Goal: Task Accomplishment & Management: Complete application form

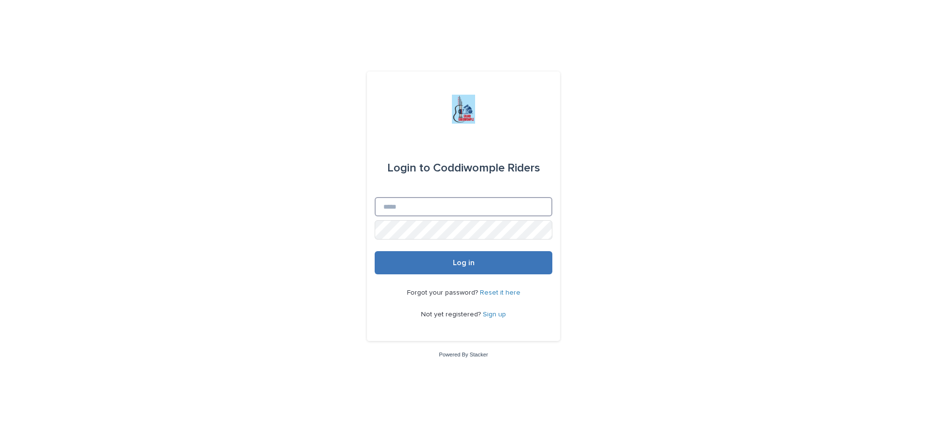
type input "**********"
click at [450, 269] on button "Log in" at bounding box center [464, 262] width 178 height 23
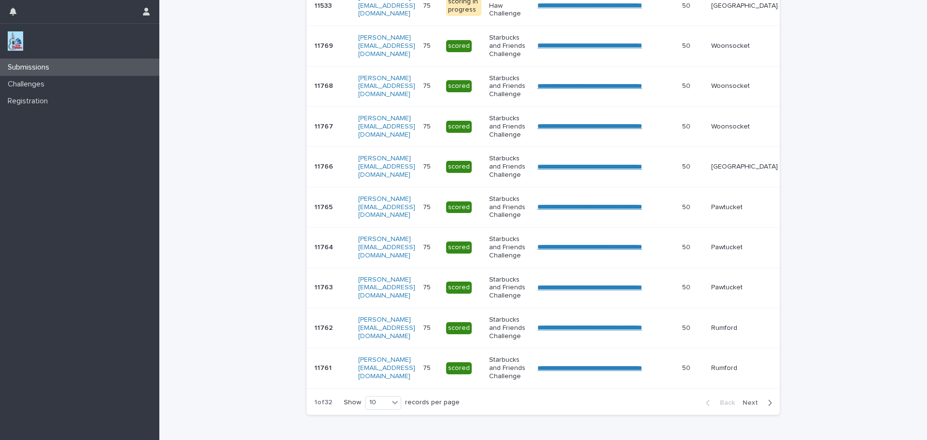
scroll to position [254, 0]
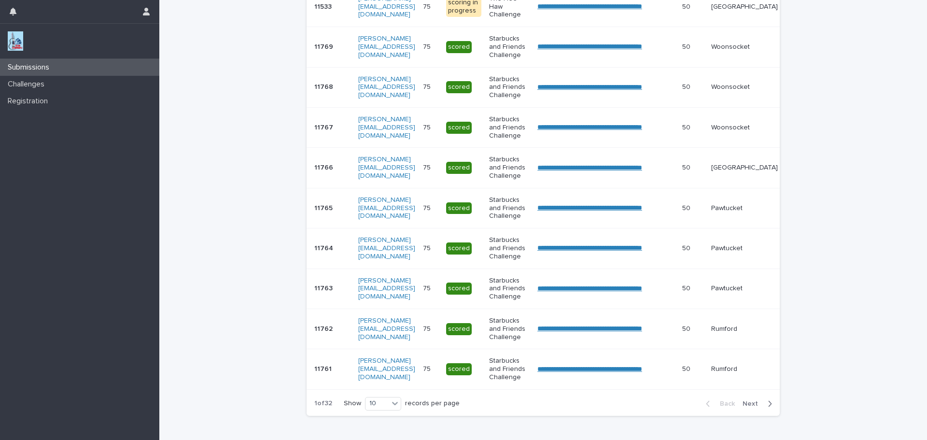
click at [750, 407] on span "Next" at bounding box center [753, 403] width 21 height 7
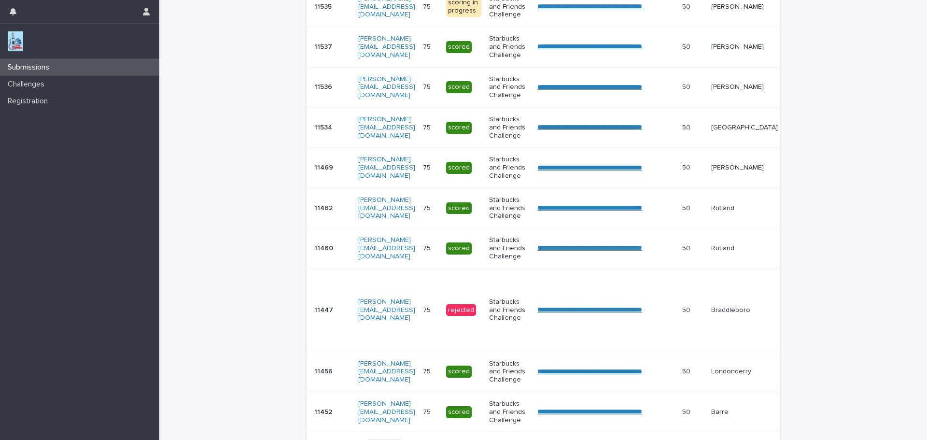
scroll to position [276, 0]
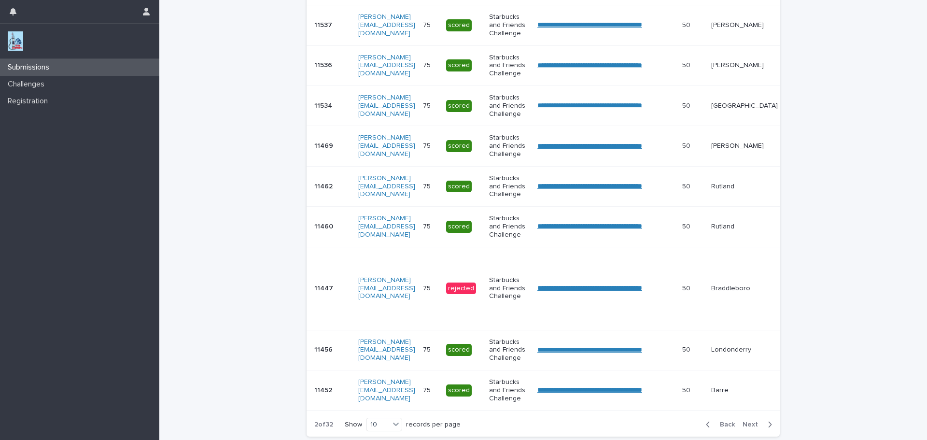
click at [744, 428] on span "Next" at bounding box center [753, 424] width 21 height 7
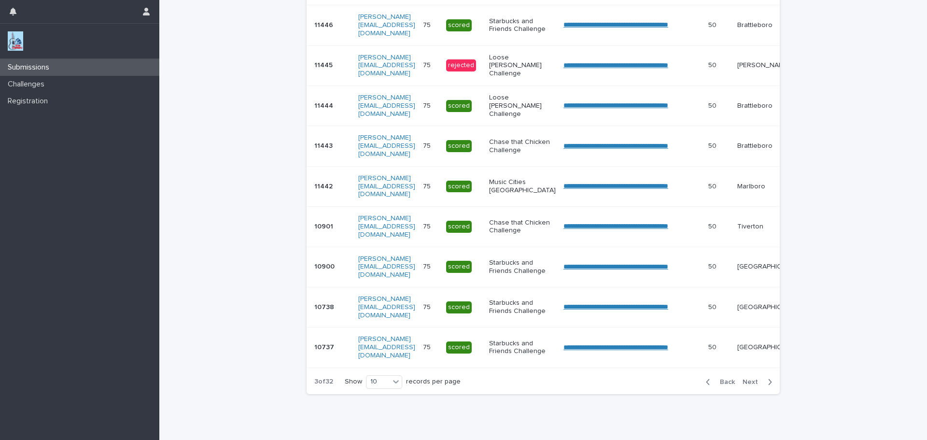
scroll to position [253, 0]
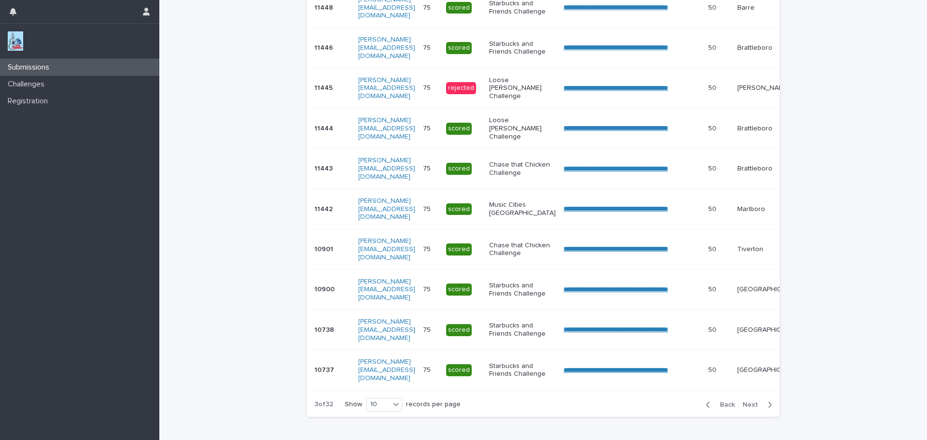
click at [749, 408] on span "Next" at bounding box center [753, 404] width 21 height 7
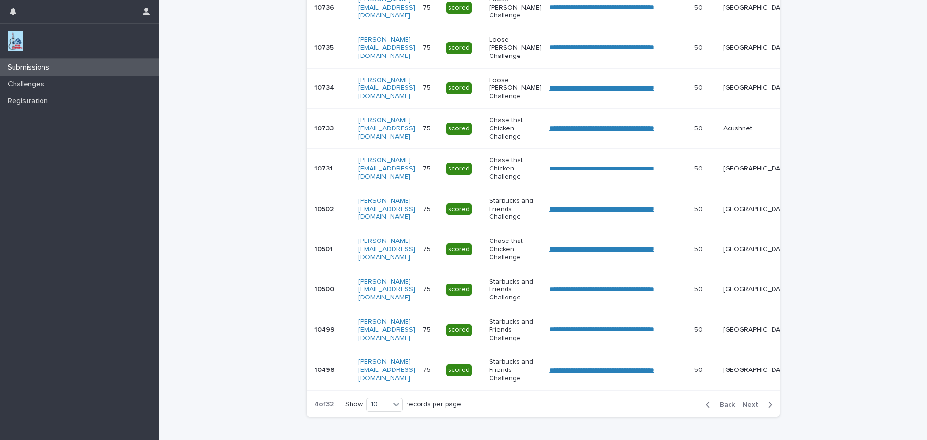
scroll to position [254, 0]
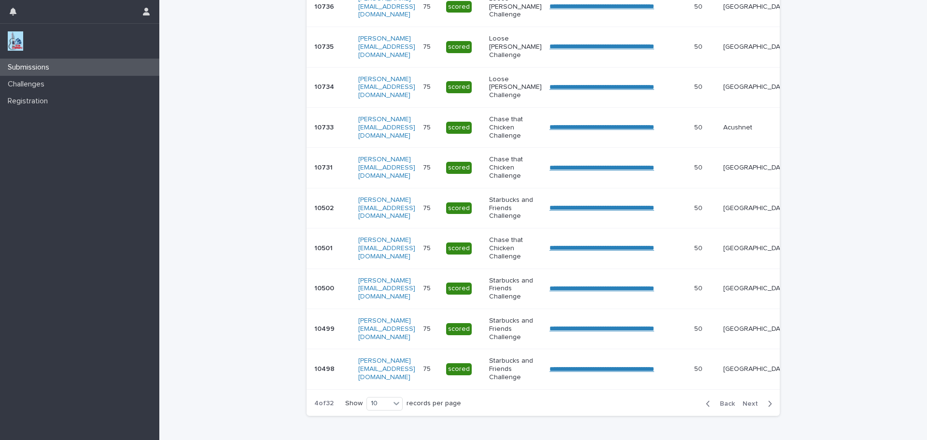
click at [749, 407] on span "Next" at bounding box center [753, 403] width 21 height 7
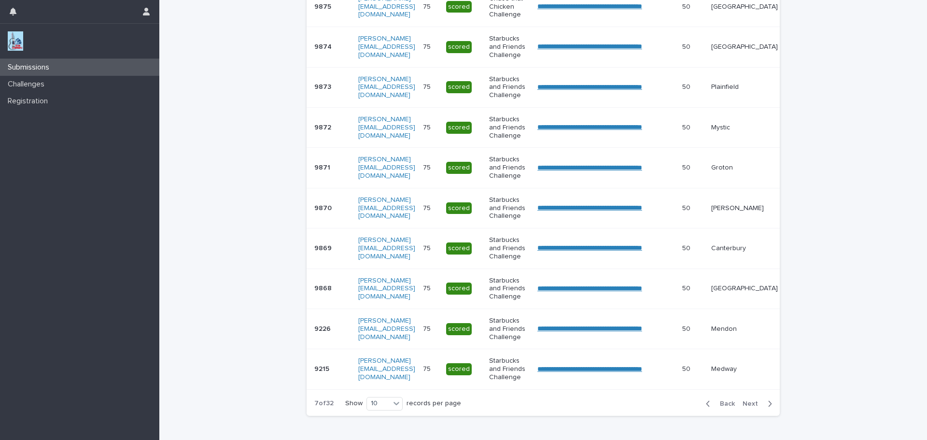
click at [749, 407] on span "Next" at bounding box center [753, 403] width 21 height 7
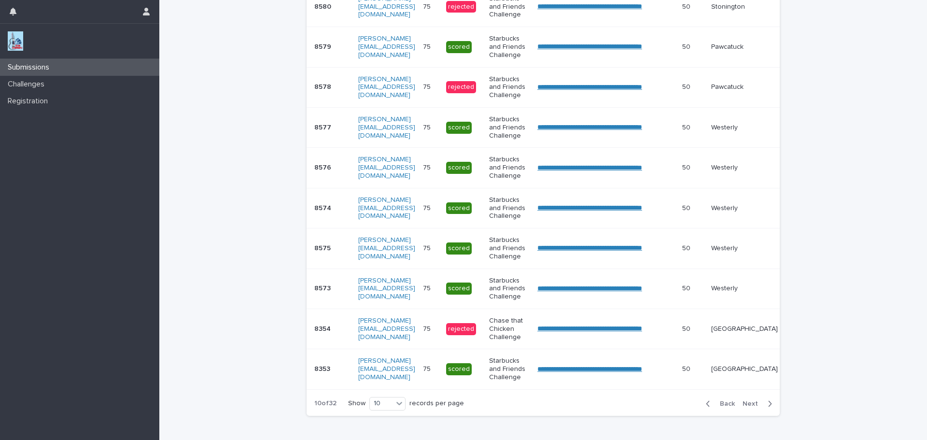
click at [749, 407] on span "Next" at bounding box center [753, 403] width 21 height 7
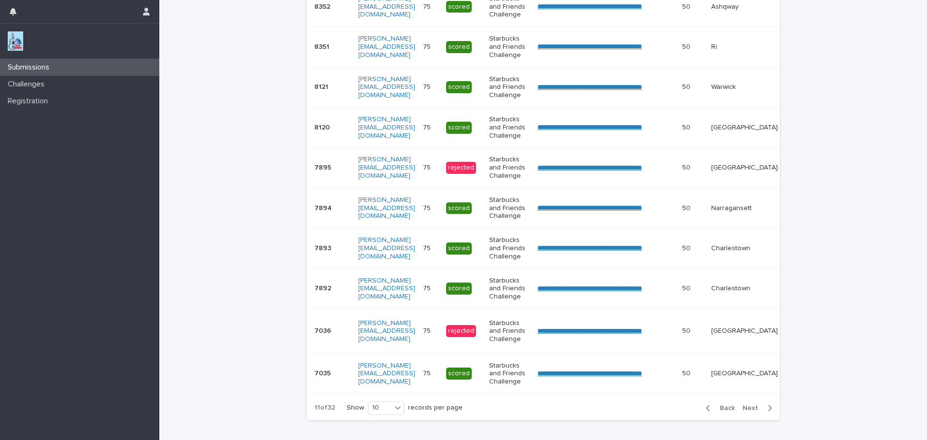
scroll to position [256, 0]
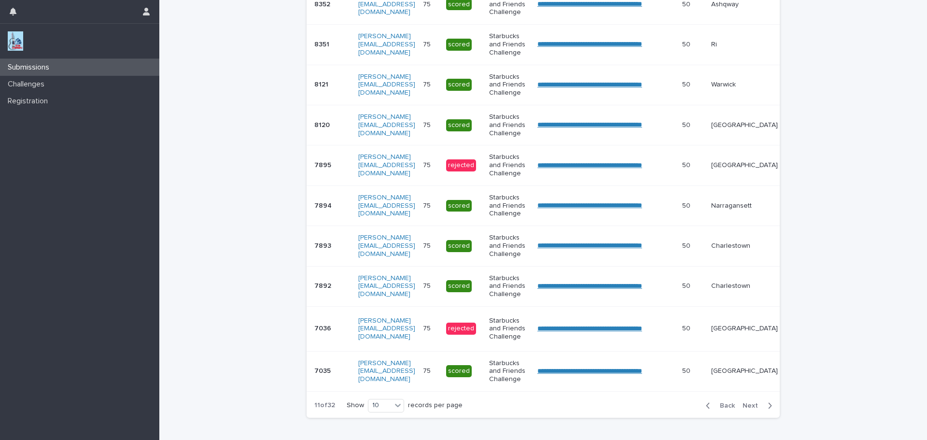
click at [749, 408] on button "Next" at bounding box center [759, 405] width 41 height 9
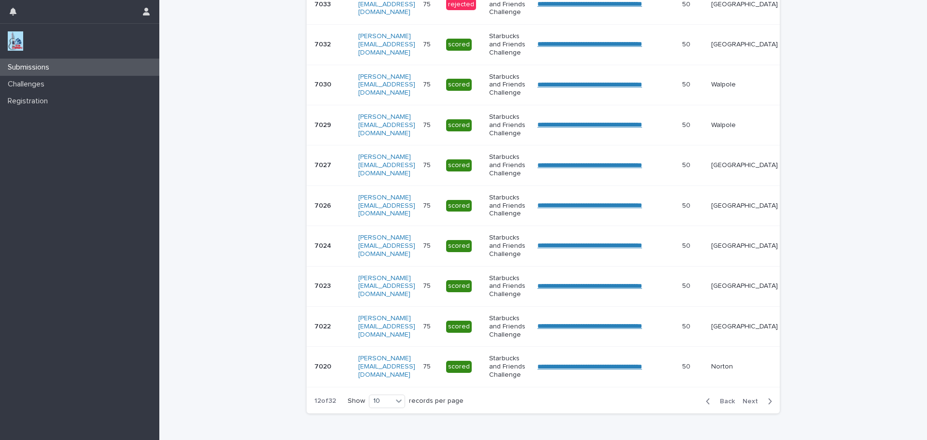
scroll to position [254, 0]
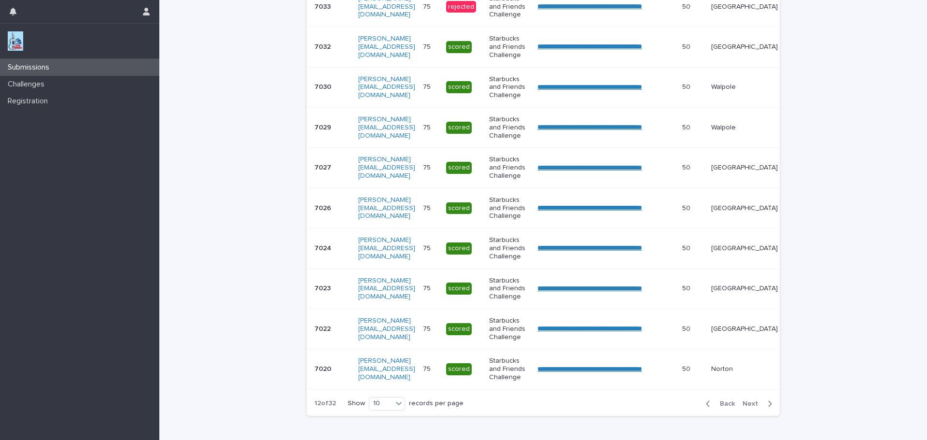
click at [747, 407] on span "Next" at bounding box center [753, 403] width 21 height 7
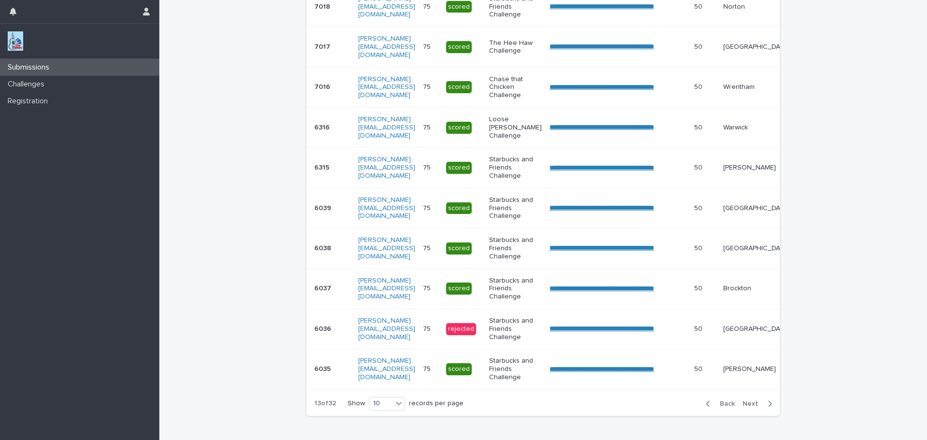
click at [747, 407] on span "Next" at bounding box center [753, 403] width 21 height 7
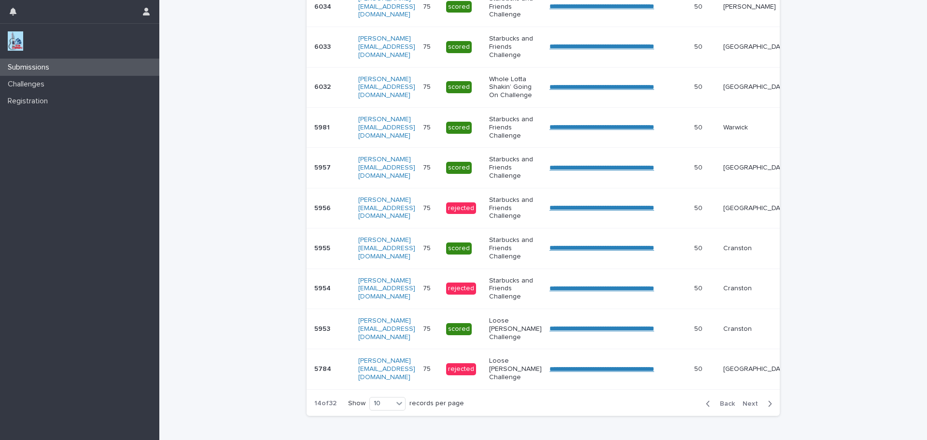
scroll to position [258, 0]
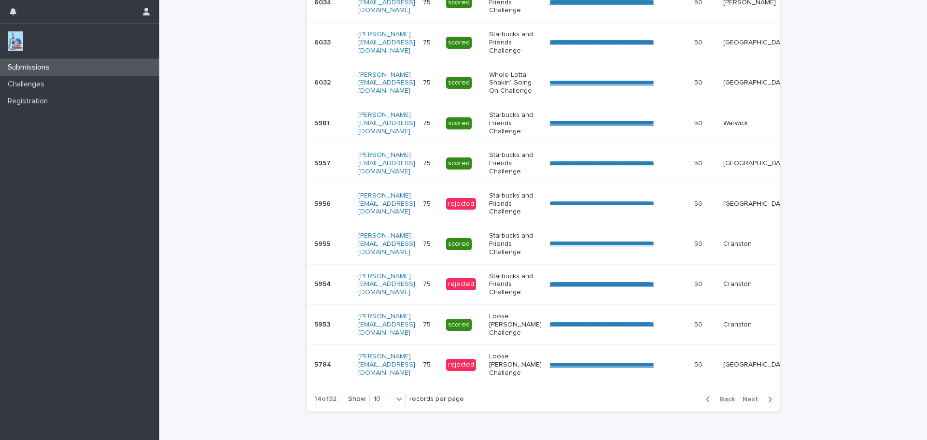
click at [747, 403] on span "Next" at bounding box center [753, 399] width 21 height 7
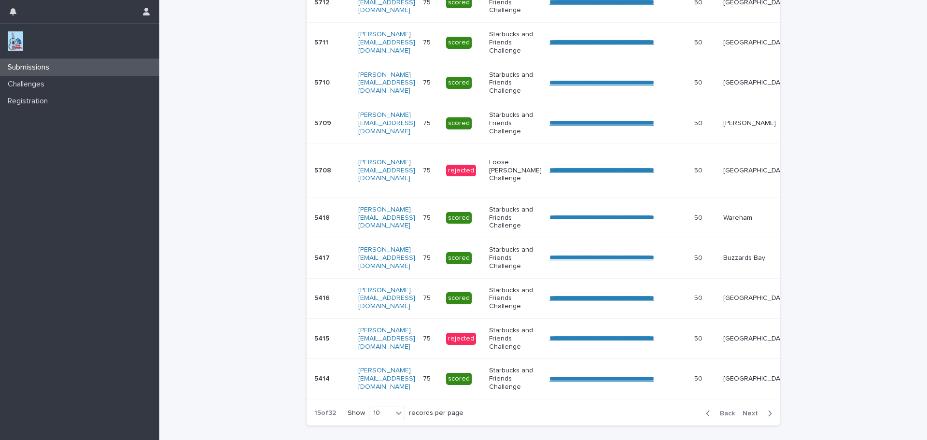
scroll to position [261, 0]
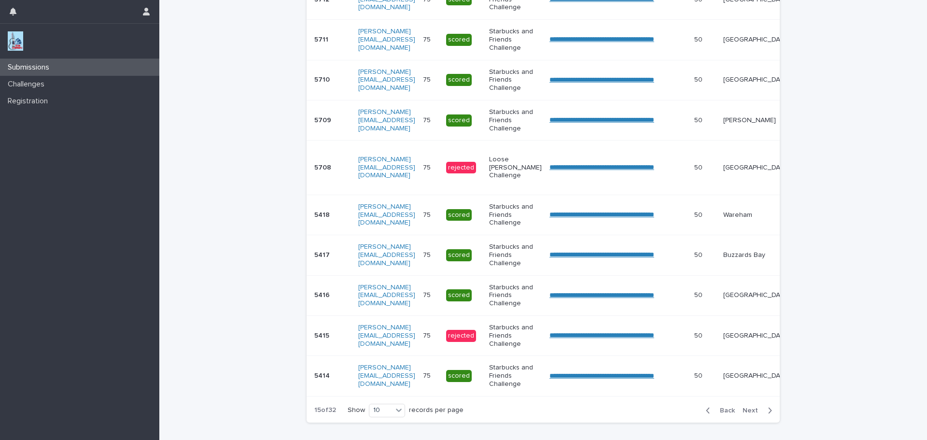
click at [747, 412] on div "Back Next" at bounding box center [739, 410] width 82 height 24
click at [746, 414] on span "Next" at bounding box center [753, 410] width 21 height 7
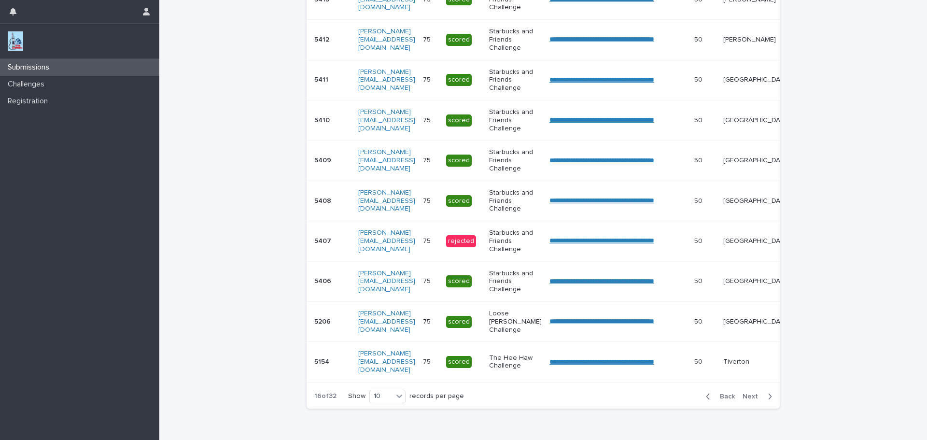
scroll to position [254, 0]
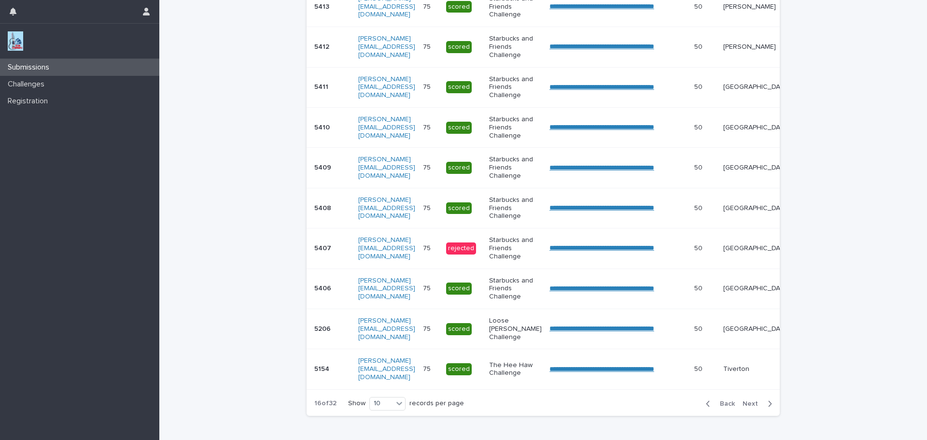
click at [746, 416] on div "Back Next" at bounding box center [739, 404] width 82 height 24
click at [750, 407] on span "Next" at bounding box center [753, 403] width 21 height 7
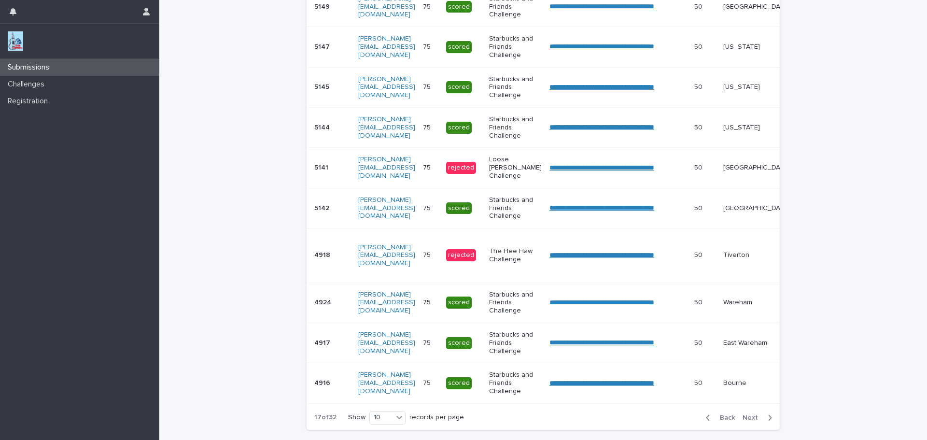
scroll to position [261, 0]
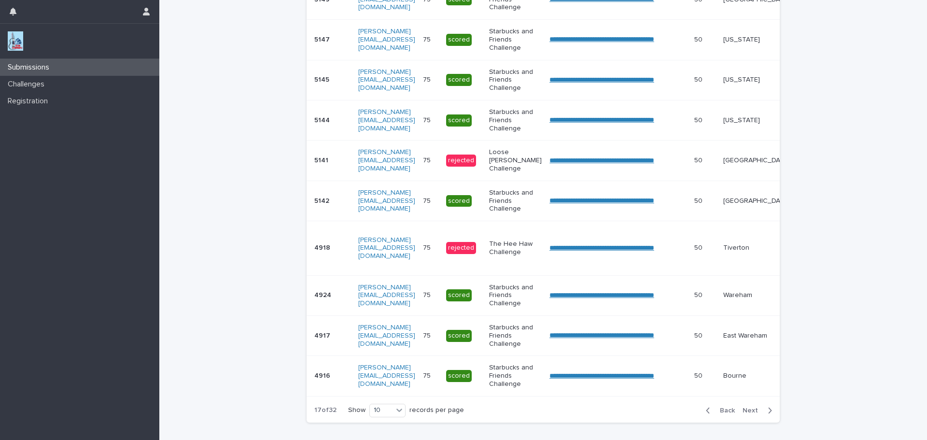
click at [747, 414] on span "Next" at bounding box center [753, 410] width 21 height 7
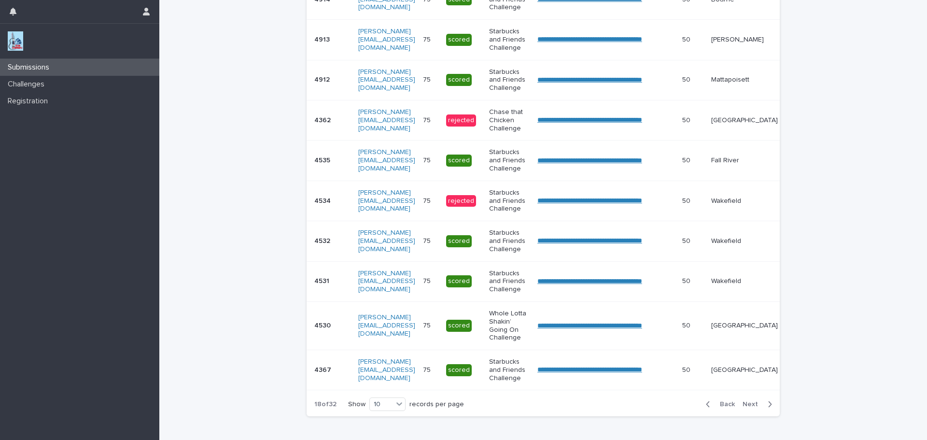
scroll to position [258, 0]
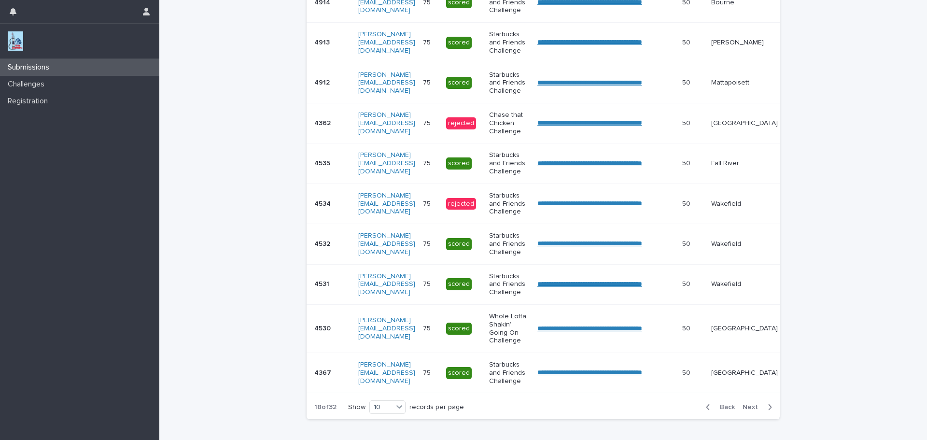
click at [747, 410] on span "Next" at bounding box center [753, 407] width 21 height 7
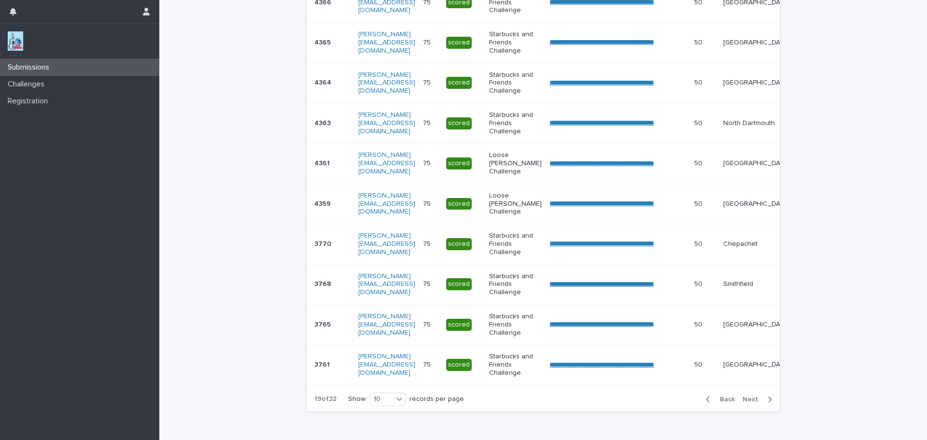
scroll to position [254, 0]
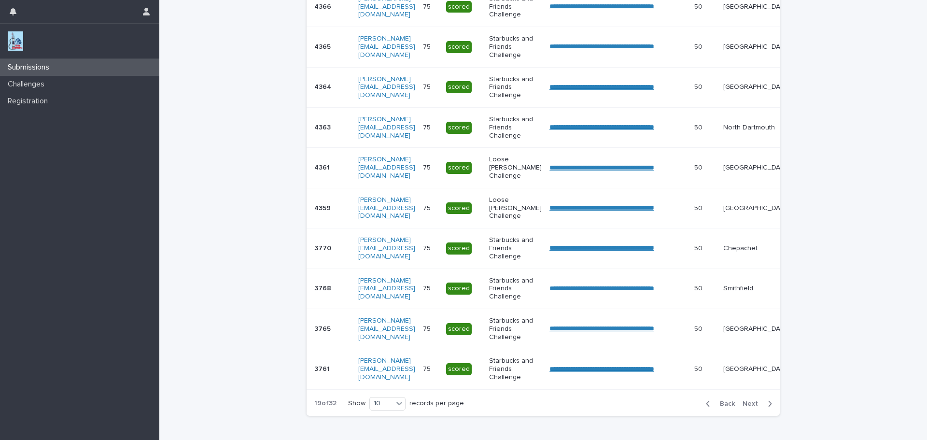
click at [747, 416] on div "Back Next" at bounding box center [739, 404] width 82 height 24
click at [751, 407] on span "Next" at bounding box center [753, 403] width 21 height 7
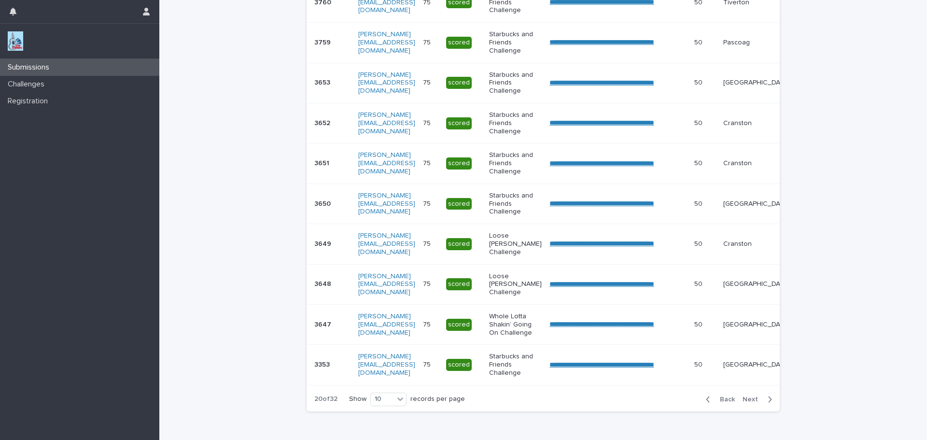
click at [750, 403] on span "Next" at bounding box center [753, 399] width 21 height 7
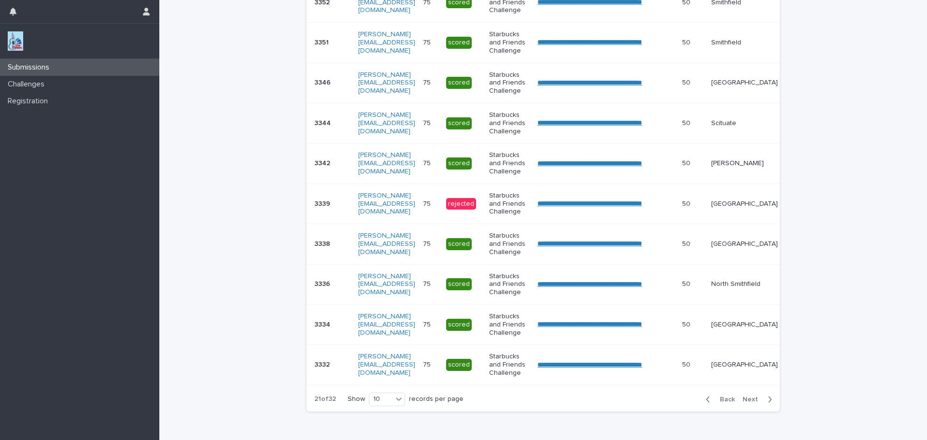
scroll to position [254, 0]
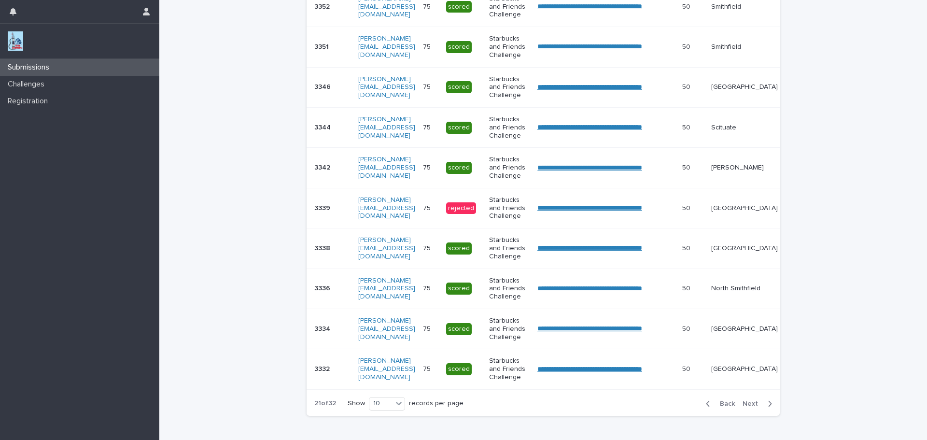
click at [750, 407] on span "Next" at bounding box center [753, 403] width 21 height 7
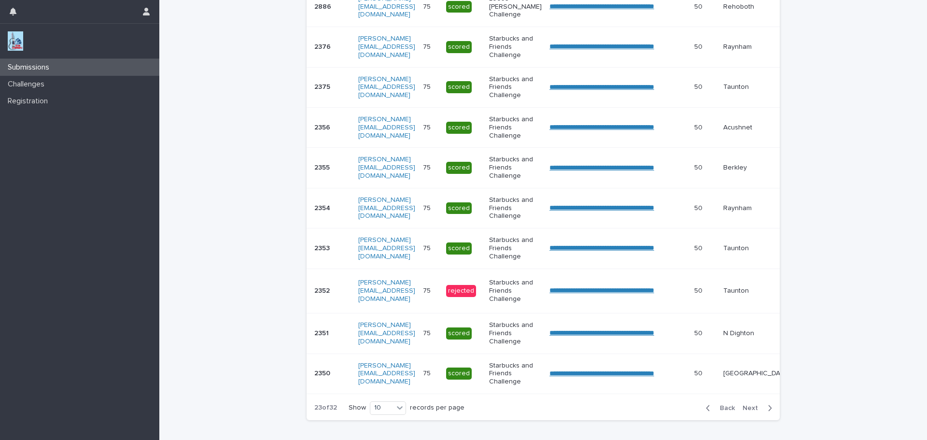
scroll to position [256, 0]
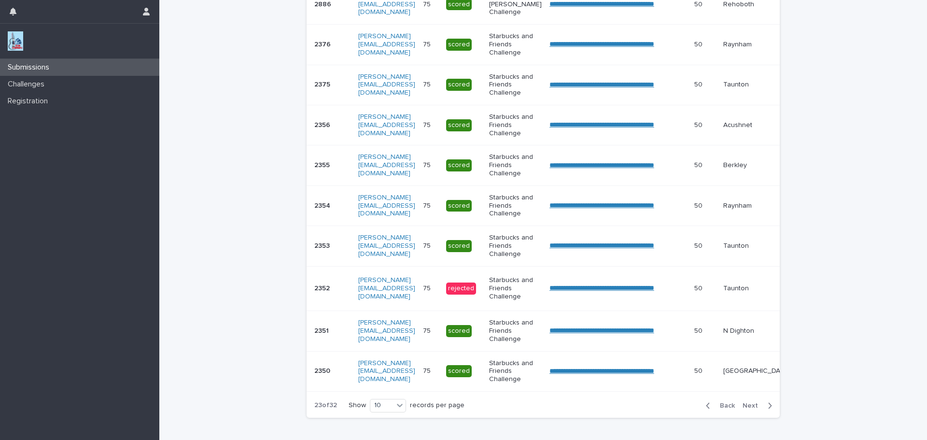
click at [750, 409] on span "Next" at bounding box center [753, 405] width 21 height 7
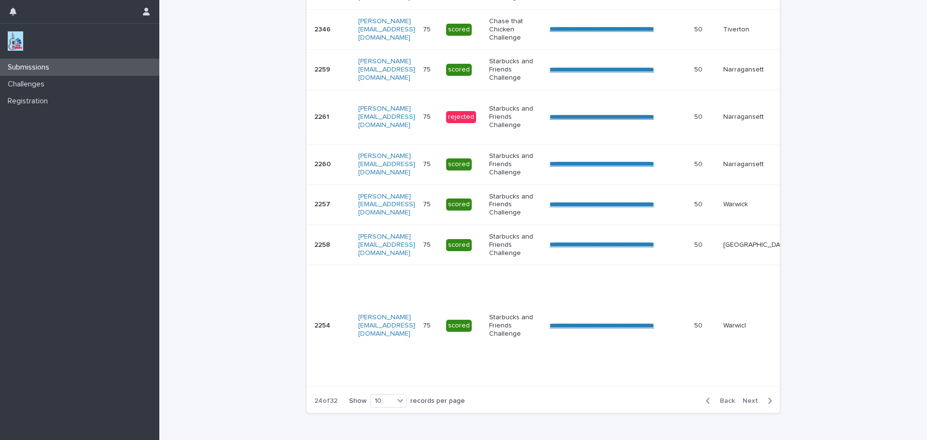
scroll to position [367, 0]
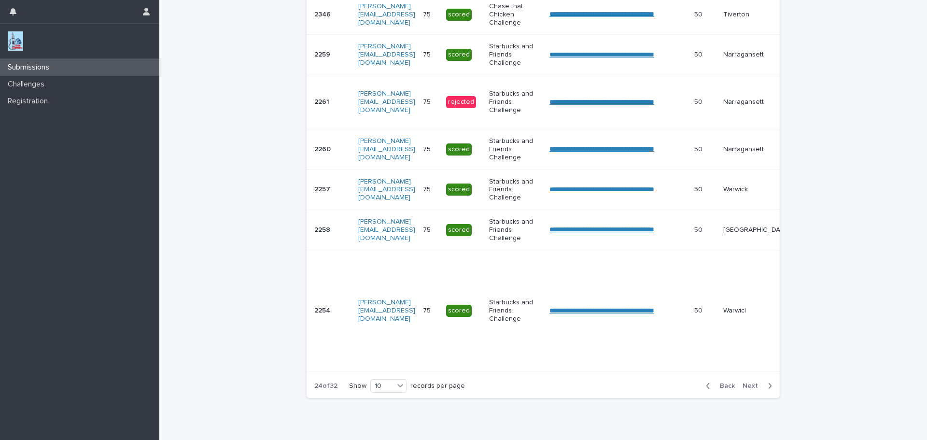
click at [747, 389] on span "Next" at bounding box center [753, 385] width 21 height 7
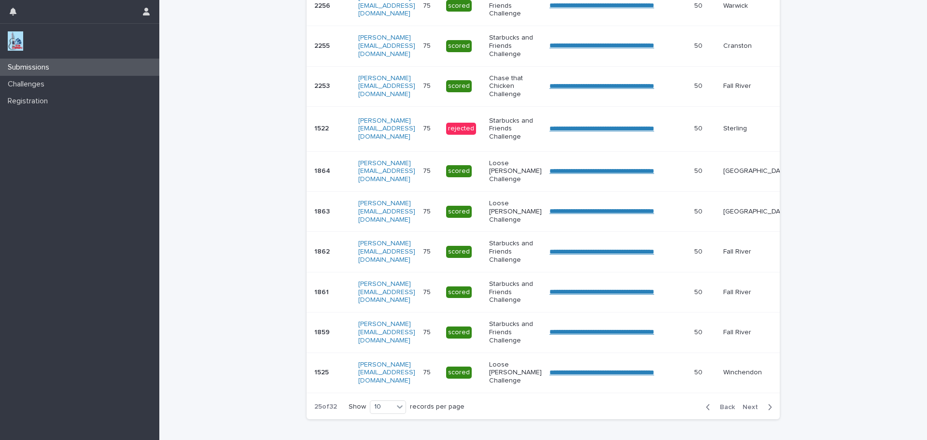
scroll to position [258, 0]
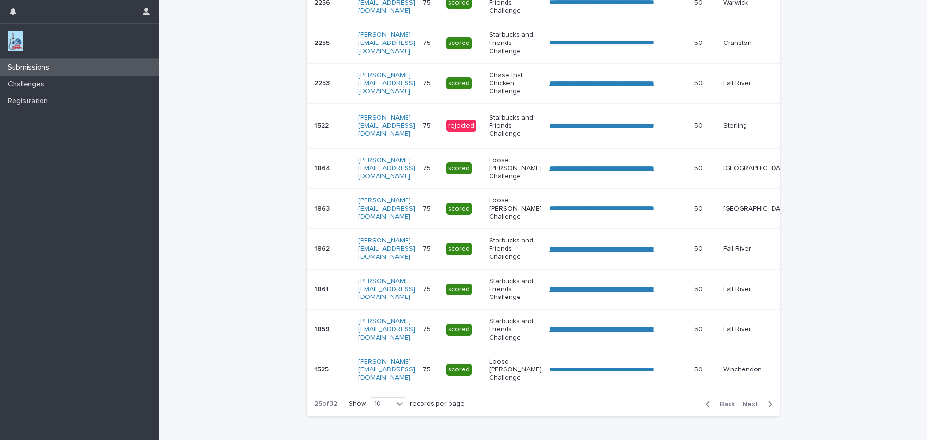
click at [753, 408] on span "Next" at bounding box center [753, 404] width 21 height 7
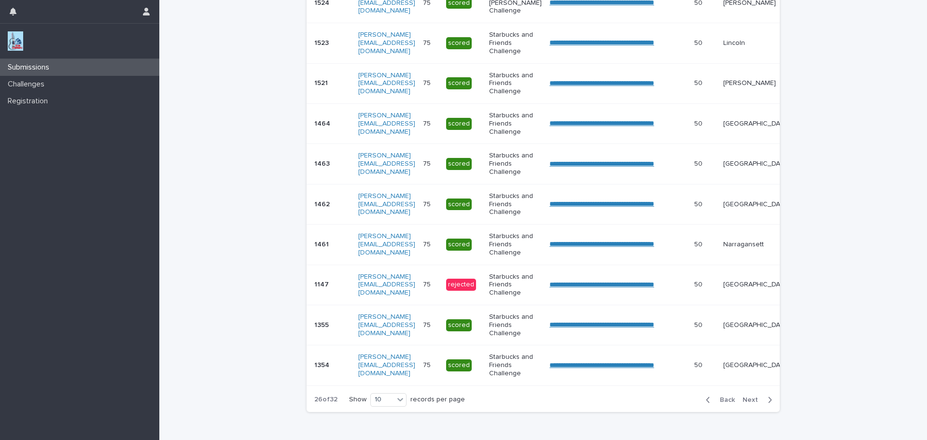
scroll to position [255, 0]
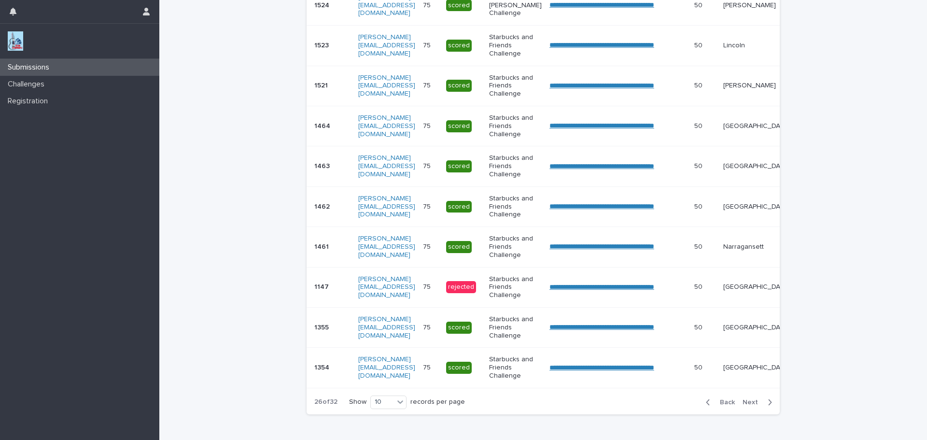
click at [753, 406] on span "Next" at bounding box center [753, 402] width 21 height 7
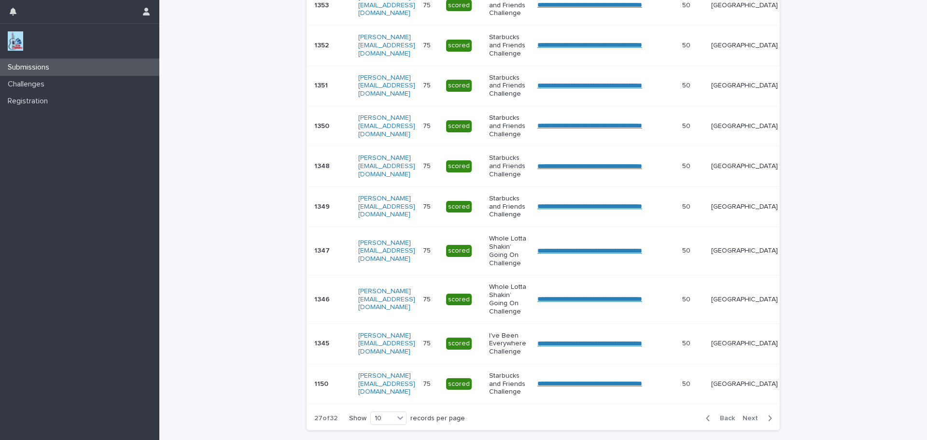
scroll to position [264, 0]
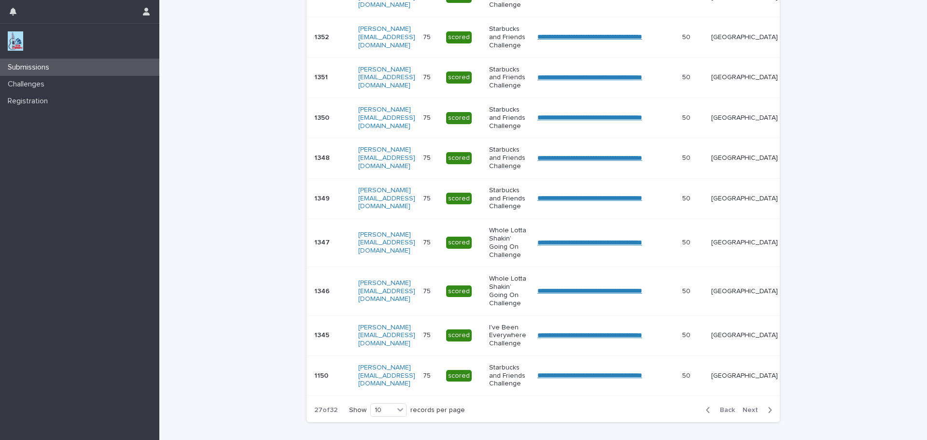
click at [753, 411] on div "Back Next" at bounding box center [739, 410] width 82 height 24
click at [743, 413] on span "Next" at bounding box center [753, 410] width 21 height 7
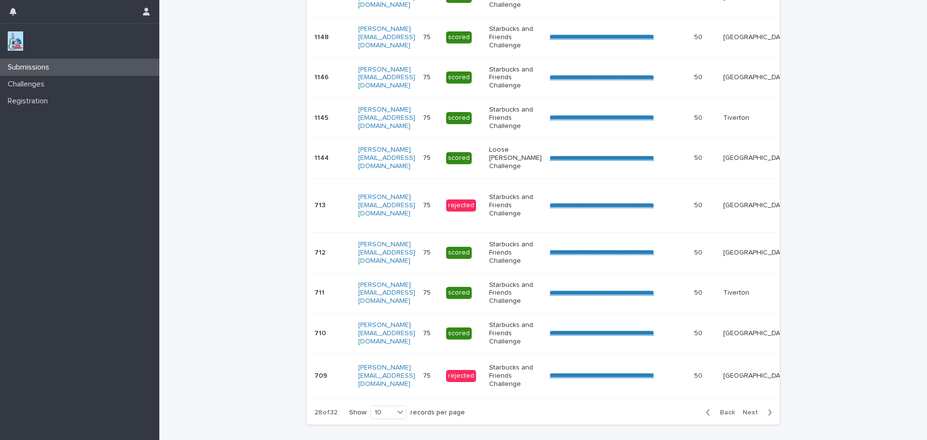
scroll to position [265, 0]
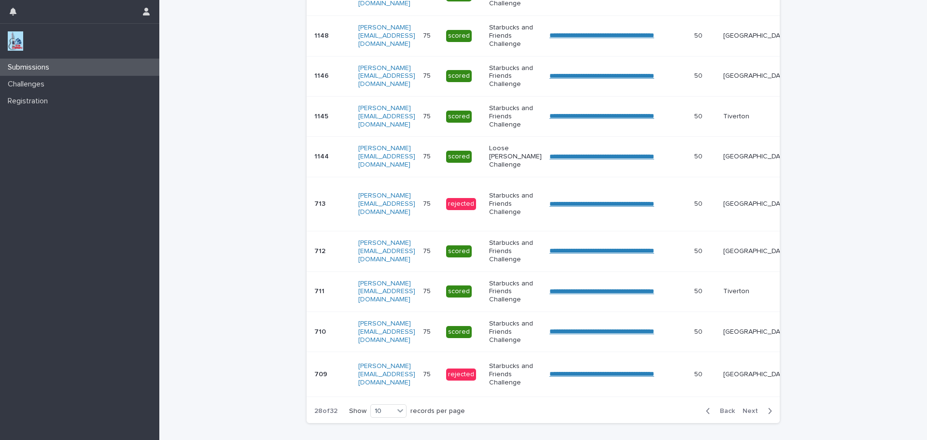
click at [743, 414] on span "Next" at bounding box center [753, 411] width 21 height 7
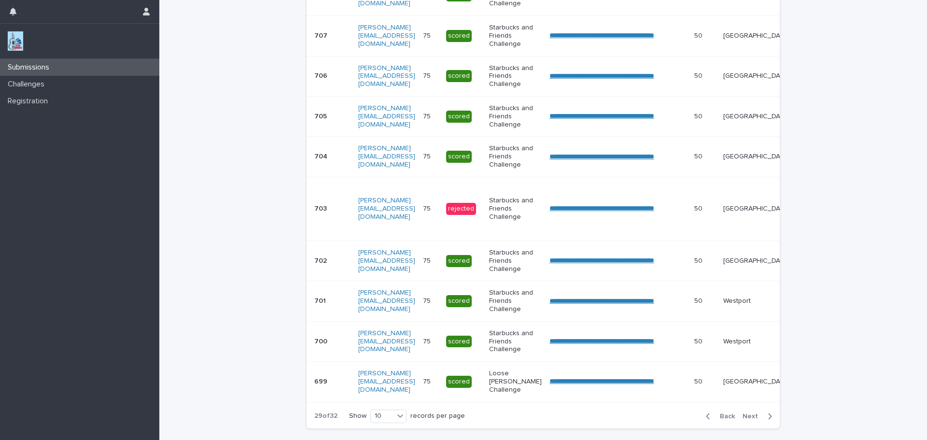
scroll to position [267, 0]
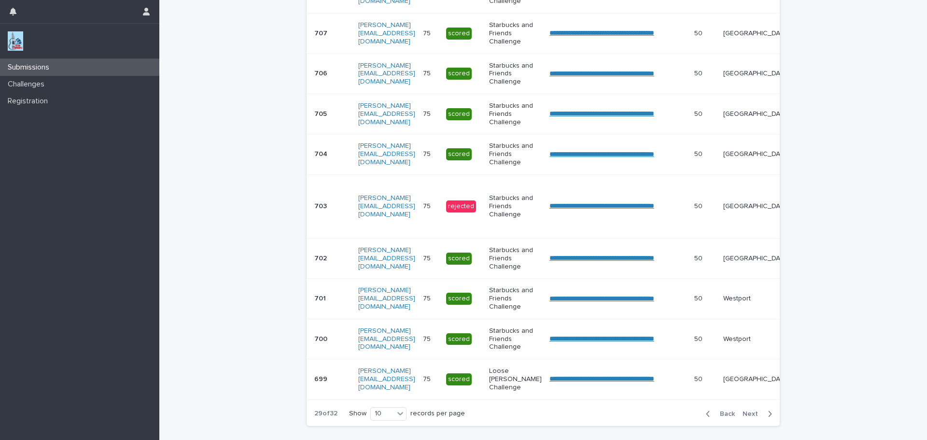
click at [746, 417] on span "Next" at bounding box center [753, 413] width 21 height 7
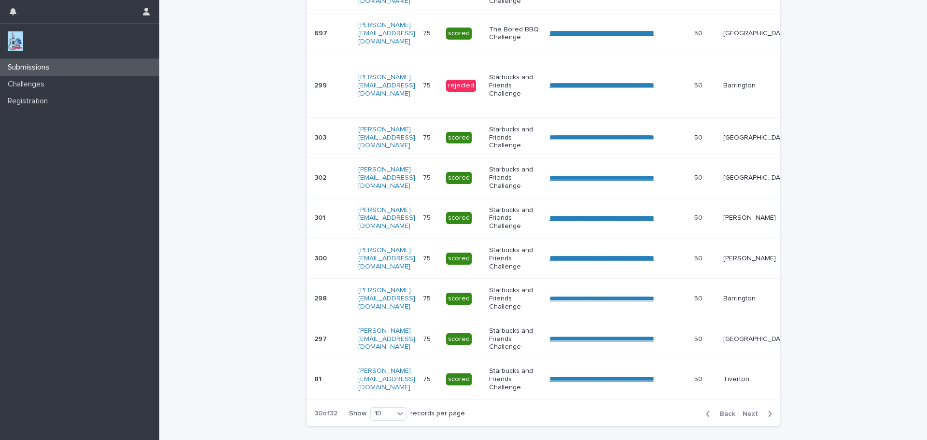
click at [746, 417] on span "Next" at bounding box center [753, 413] width 21 height 7
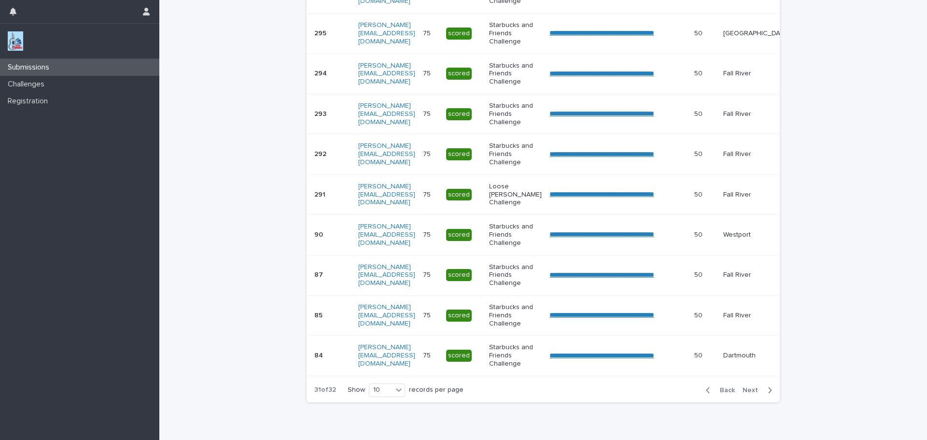
scroll to position [255, 0]
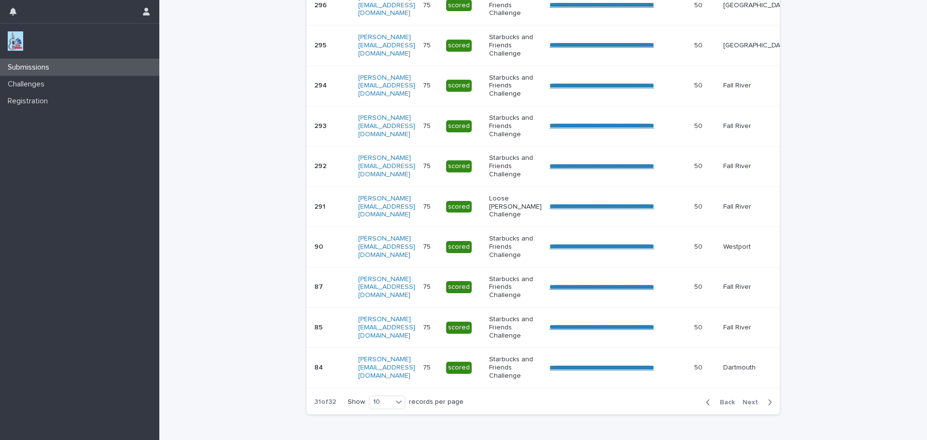
click at [746, 414] on div "Back Next" at bounding box center [739, 402] width 82 height 24
click at [747, 406] on span "Next" at bounding box center [753, 402] width 21 height 7
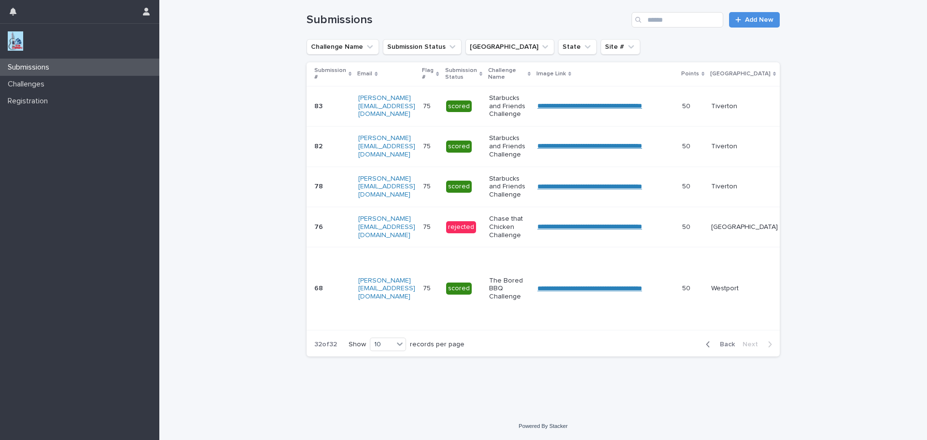
scroll to position [162, 0]
click at [738, 16] on icon at bounding box center [738, 19] width 6 height 7
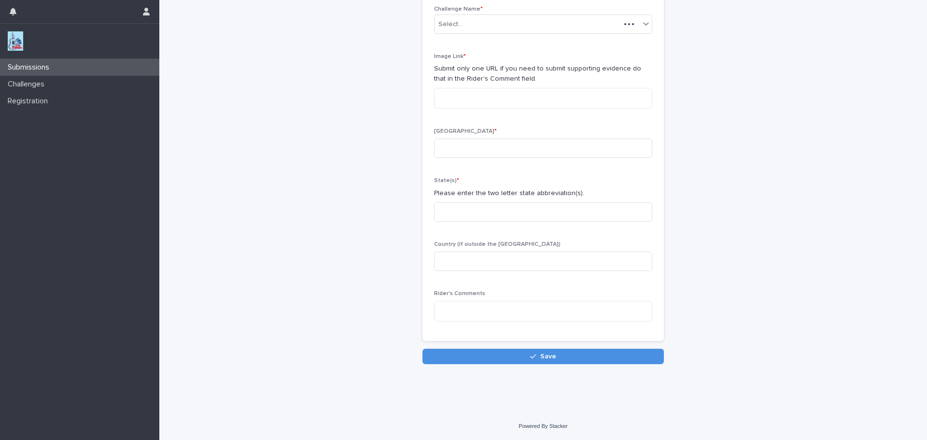
scroll to position [61, 0]
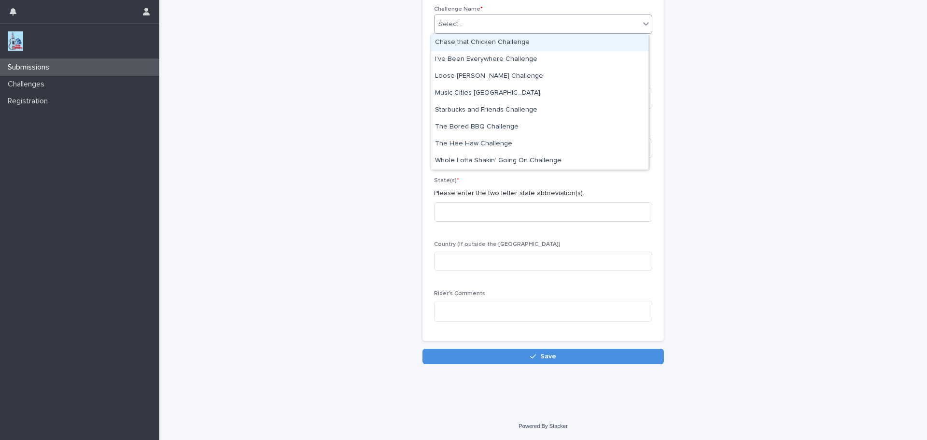
click at [447, 24] on div "Select..." at bounding box center [450, 24] width 24 height 10
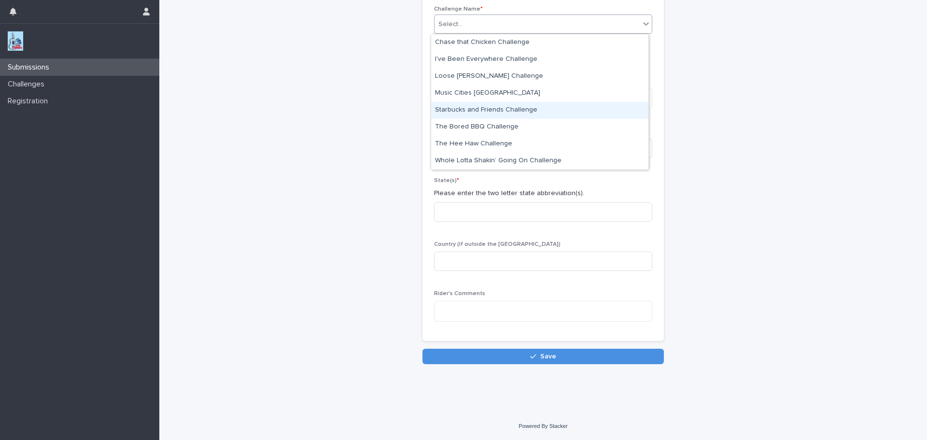
click at [458, 111] on div "Starbucks and Friends Challenge" at bounding box center [539, 110] width 217 height 17
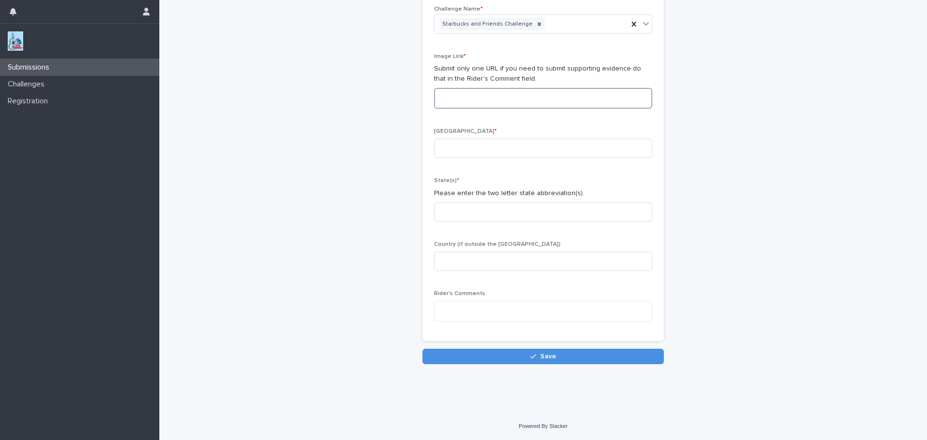
paste textarea "**********"
type textarea "**********"
click at [442, 151] on input at bounding box center [543, 148] width 218 height 19
type input "**********"
click at [445, 213] on input at bounding box center [543, 211] width 218 height 19
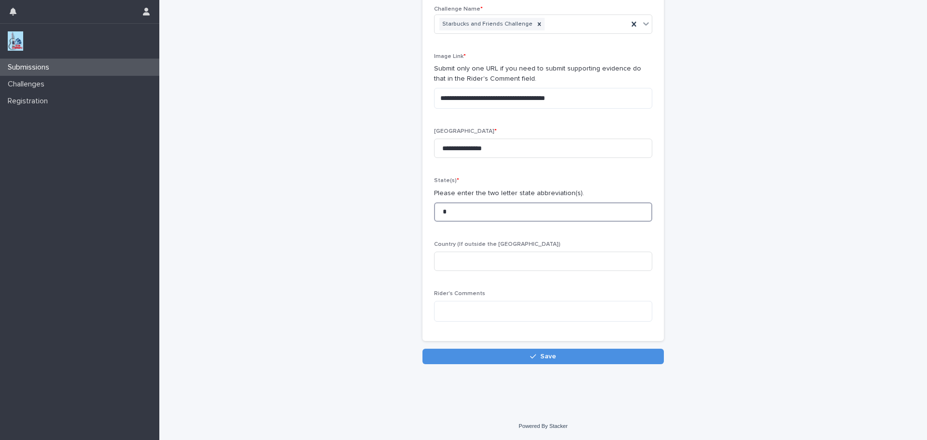
type input "**"
type input "**********"
type input "**"
click at [541, 356] on span "Save" at bounding box center [548, 356] width 16 height 7
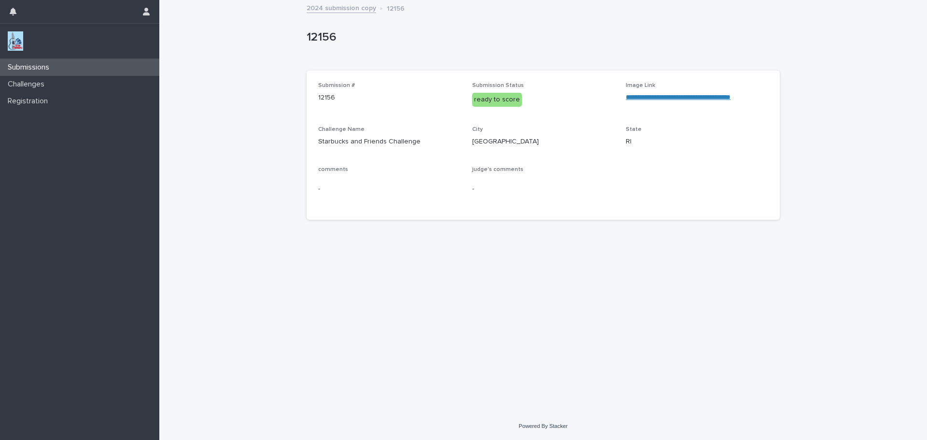
click at [731, 98] on link "**********" at bounding box center [678, 97] width 105 height 7
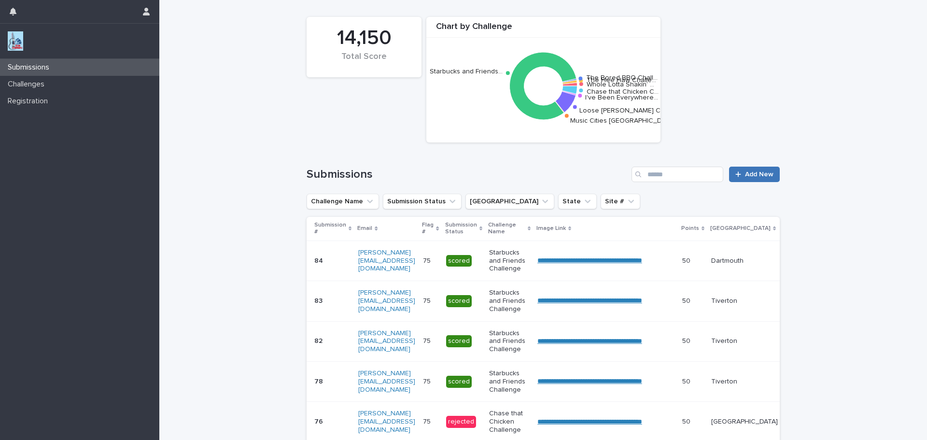
click at [749, 171] on span "Add New" at bounding box center [759, 174] width 28 height 7
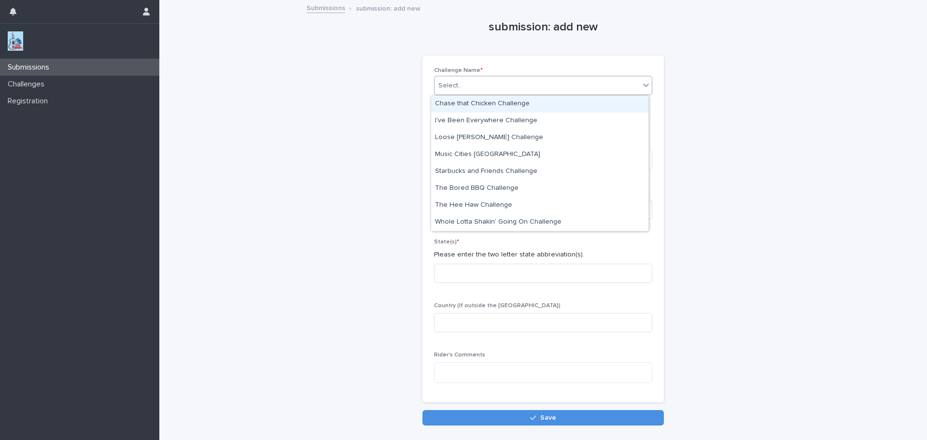
click at [643, 87] on icon at bounding box center [646, 85] width 10 height 10
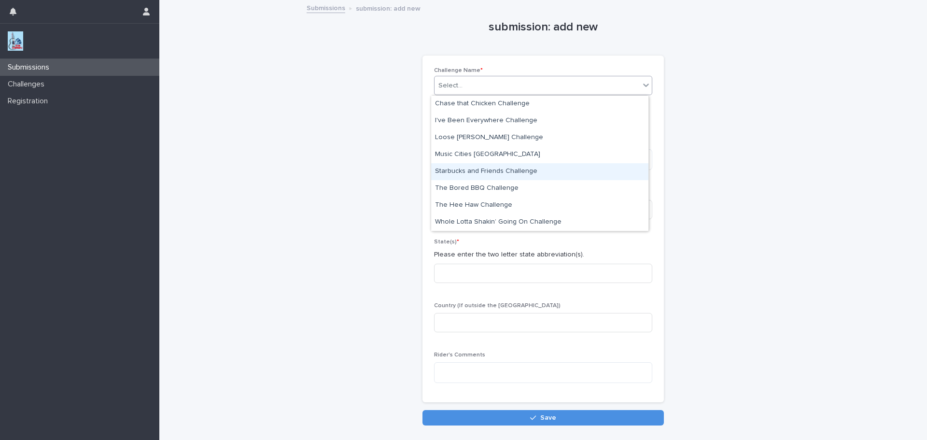
click at [508, 169] on div "Starbucks and Friends Challenge" at bounding box center [539, 171] width 217 height 17
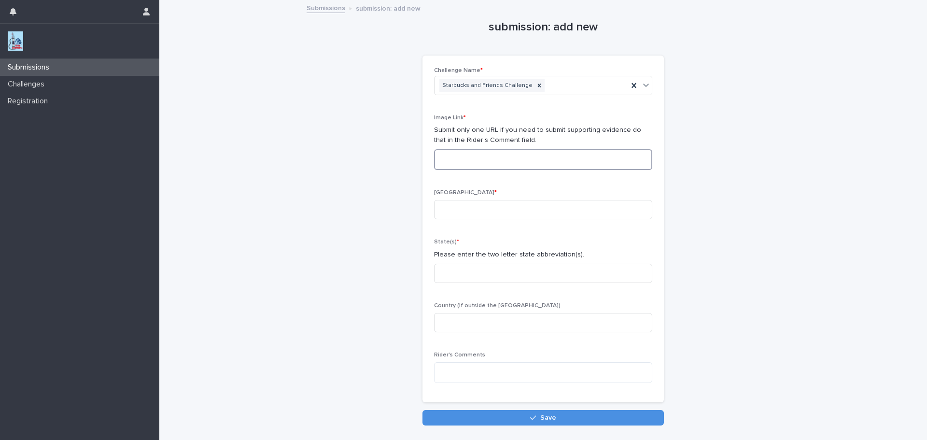
click at [483, 162] on textarea at bounding box center [543, 159] width 218 height 21
paste textarea "**********"
type textarea "**********"
click at [462, 209] on input at bounding box center [543, 209] width 218 height 19
type input "**********"
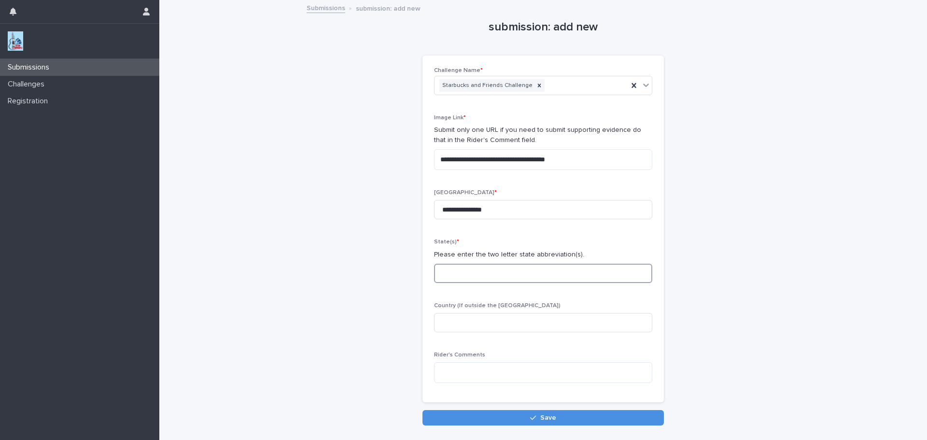
click at [444, 274] on input at bounding box center [543, 273] width 218 height 19
type input "**"
click at [448, 318] on input at bounding box center [543, 322] width 218 height 19
type input "**********"
click at [563, 415] on button "Save" at bounding box center [542, 417] width 241 height 15
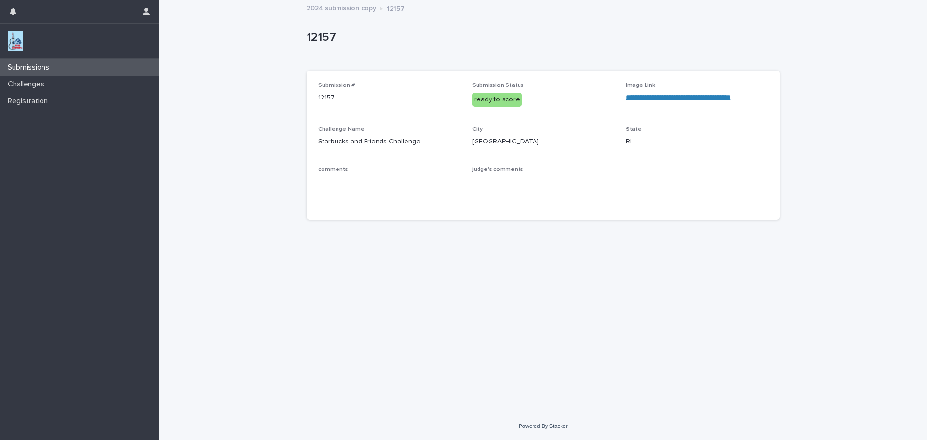
click at [682, 98] on link "**********" at bounding box center [678, 97] width 105 height 7
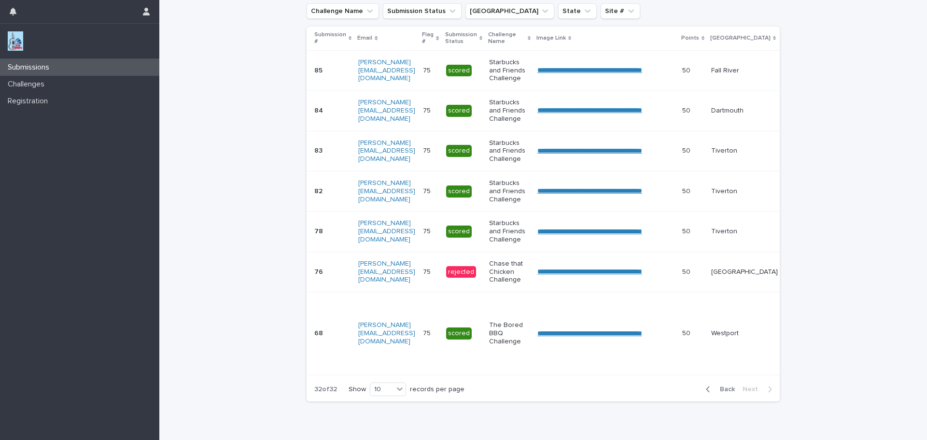
scroll to position [189, 0]
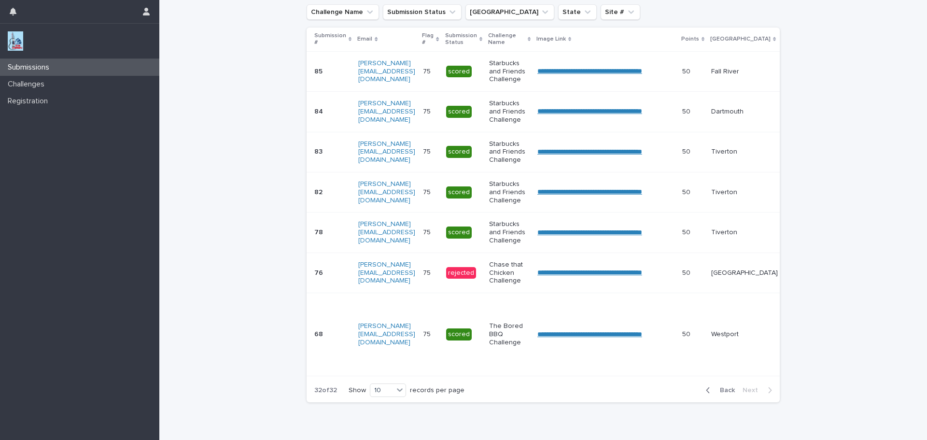
click at [727, 394] on span "Back" at bounding box center [724, 390] width 21 height 7
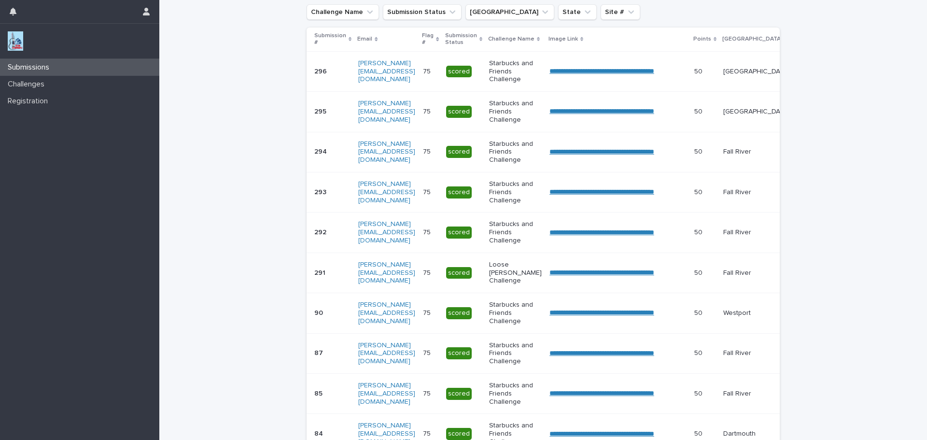
scroll to position [228, 0]
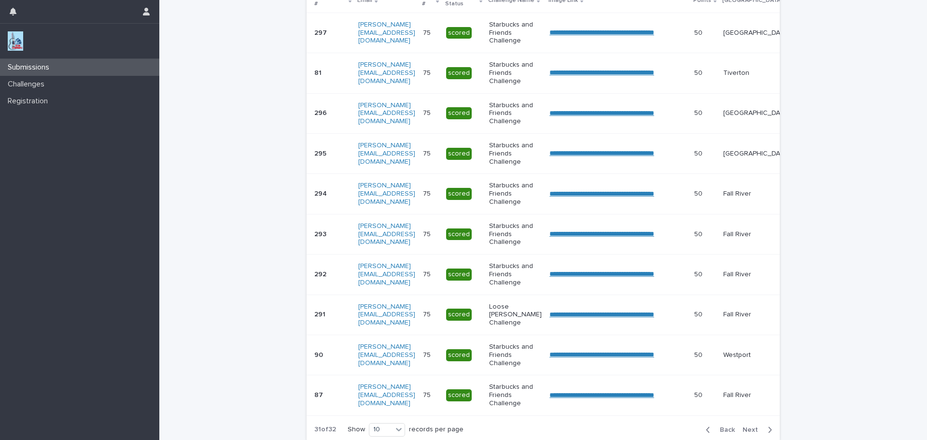
click at [723, 433] on span "Back" at bounding box center [724, 429] width 21 height 7
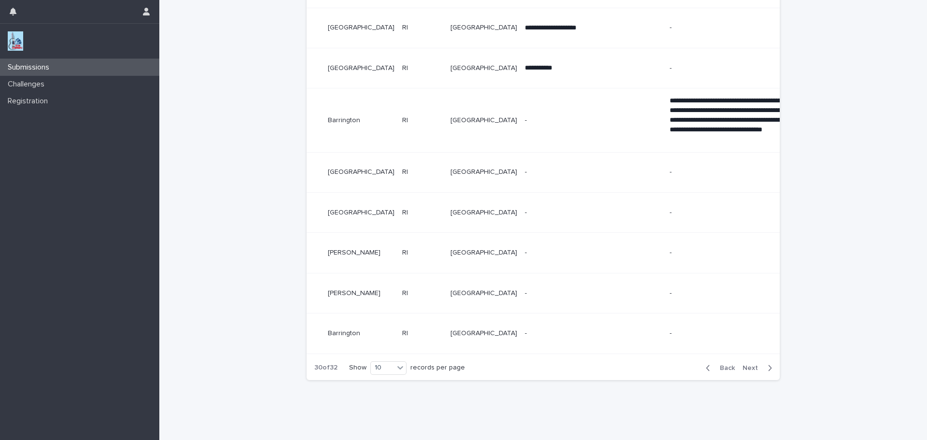
scroll to position [344, 0]
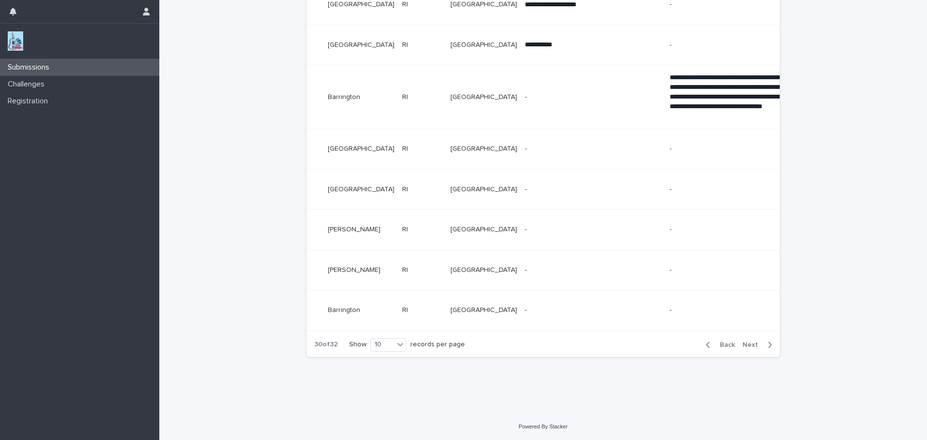
click at [723, 345] on span "Back" at bounding box center [724, 344] width 21 height 7
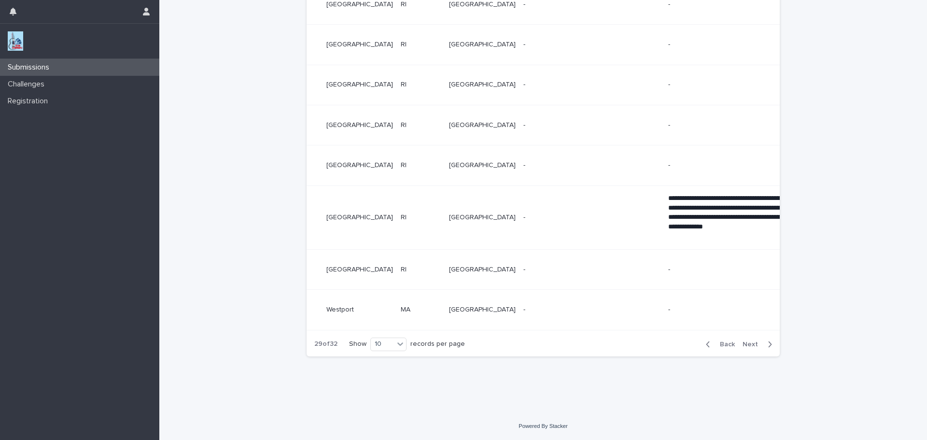
scroll to position [346, 0]
click at [723, 345] on span "Back" at bounding box center [724, 344] width 21 height 7
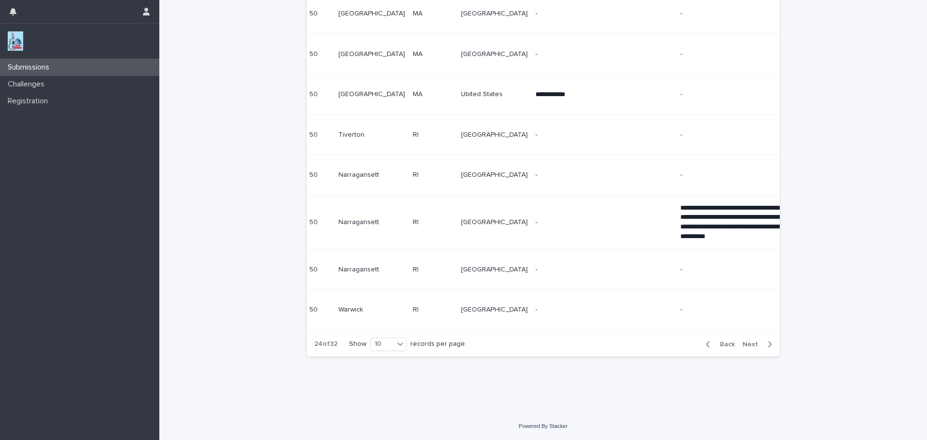
scroll to position [327, 0]
click at [723, 345] on div "Back Next" at bounding box center [739, 344] width 82 height 24
click at [723, 348] on span "Back" at bounding box center [724, 344] width 21 height 7
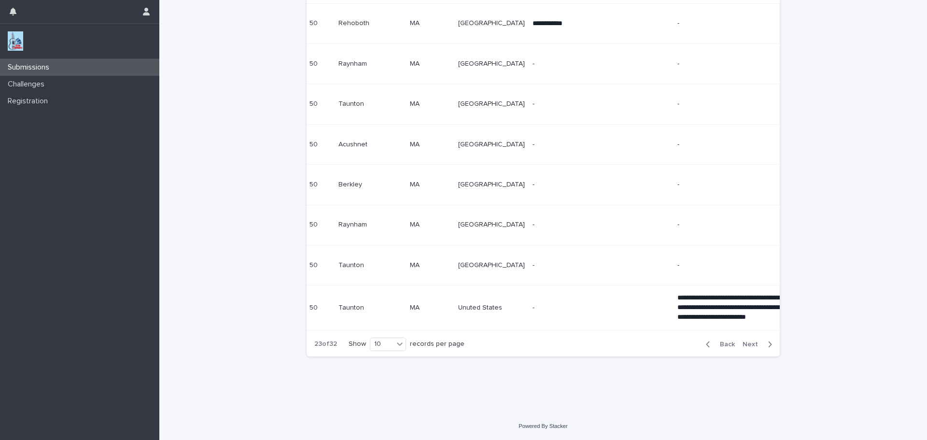
scroll to position [323, 0]
click at [723, 352] on div "Back Next" at bounding box center [739, 344] width 82 height 24
click at [724, 348] on span "Back" at bounding box center [724, 344] width 21 height 7
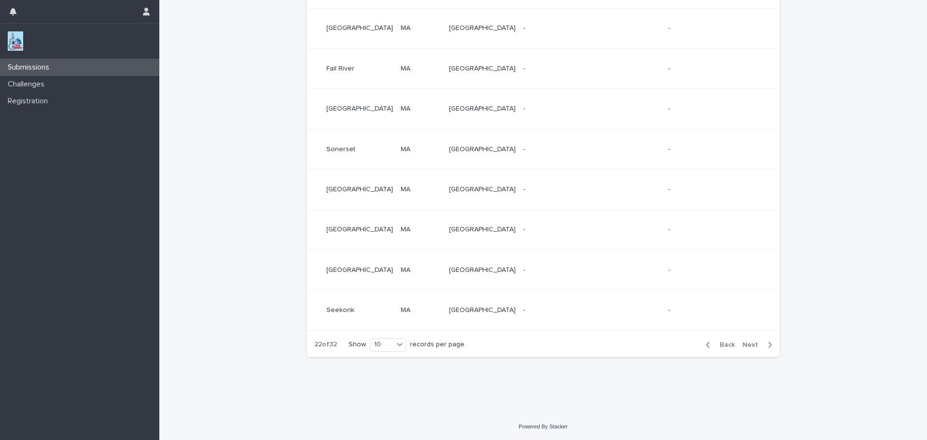
scroll to position [320, 0]
click at [726, 348] on button "Back" at bounding box center [718, 344] width 41 height 9
click at [726, 348] on span "Back" at bounding box center [724, 344] width 21 height 7
click at [726, 348] on button "Back" at bounding box center [718, 344] width 41 height 9
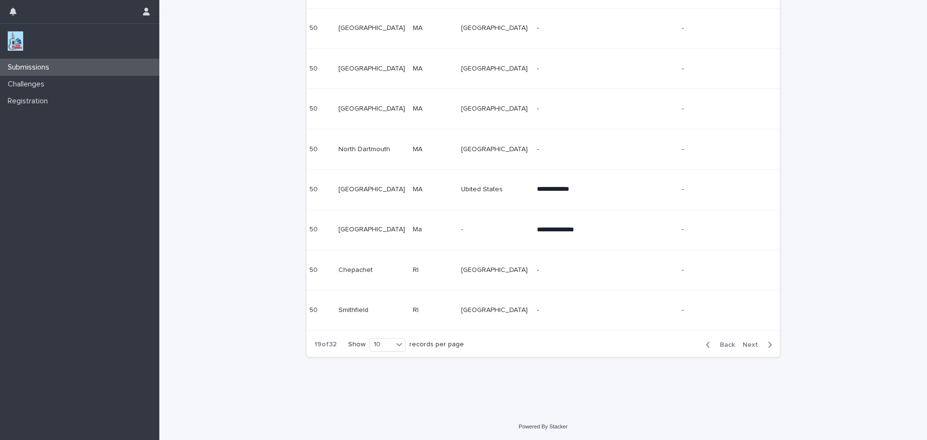
scroll to position [324, 0]
click at [725, 348] on span "Back" at bounding box center [724, 344] width 21 height 7
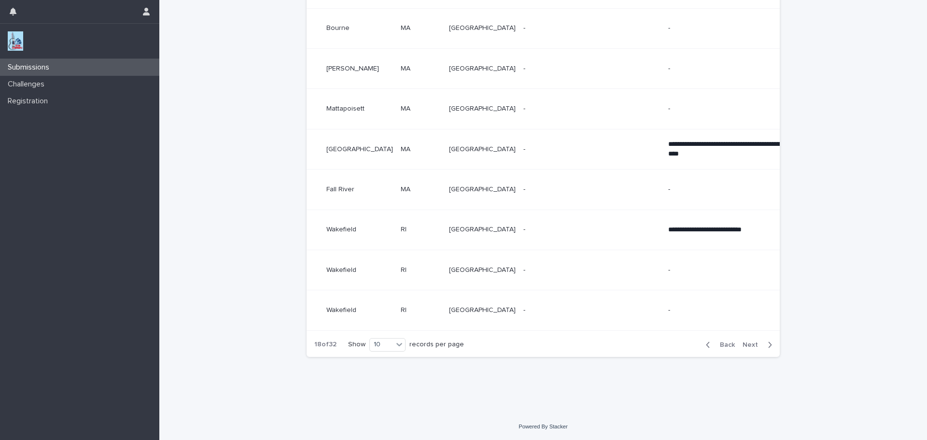
scroll to position [320, 0]
click at [725, 348] on span "Back" at bounding box center [724, 344] width 21 height 7
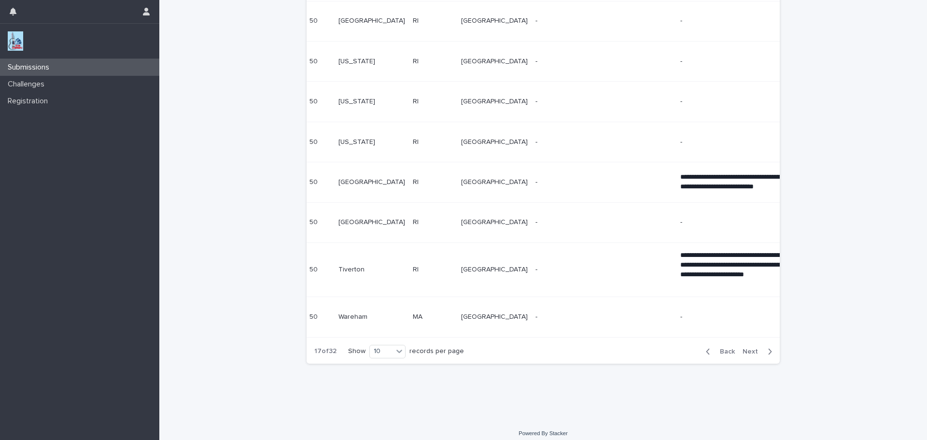
scroll to position [327, 0]
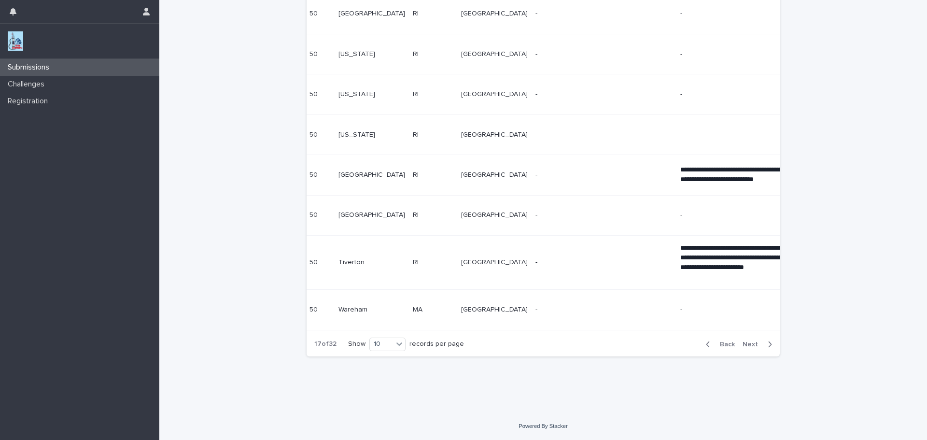
click at [725, 348] on span "Back" at bounding box center [724, 344] width 21 height 7
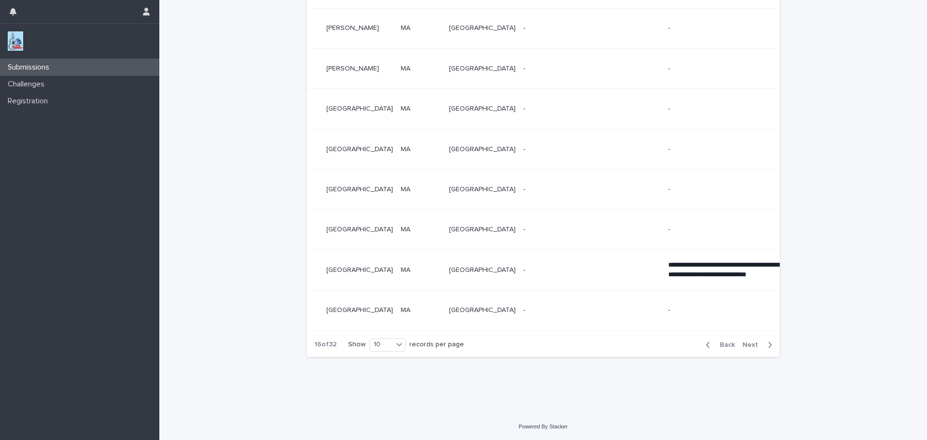
scroll to position [320, 0]
click at [725, 348] on span "Back" at bounding box center [724, 344] width 21 height 7
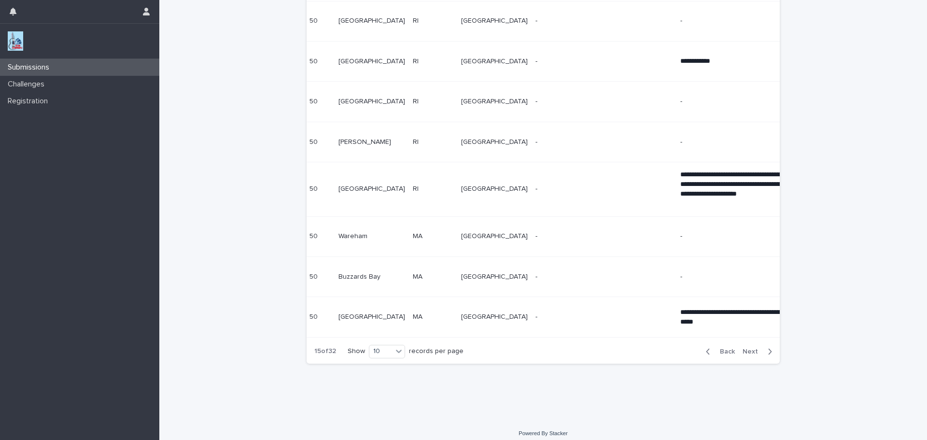
scroll to position [327, 0]
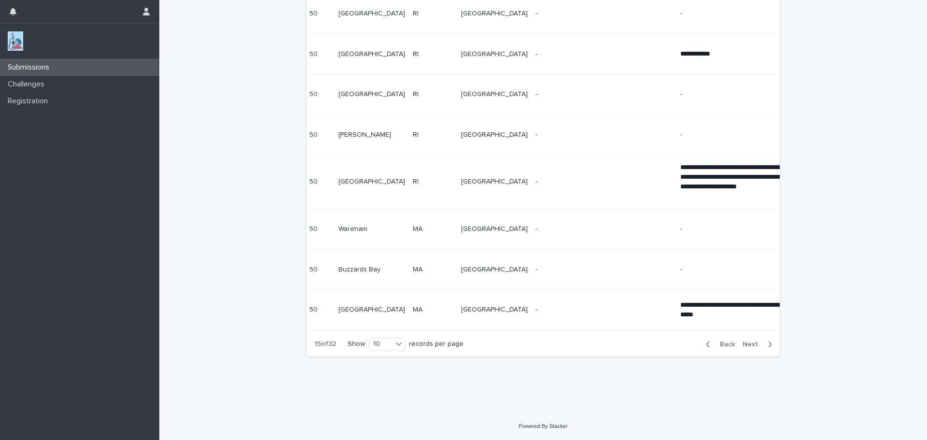
click at [724, 348] on span "Back" at bounding box center [724, 344] width 21 height 7
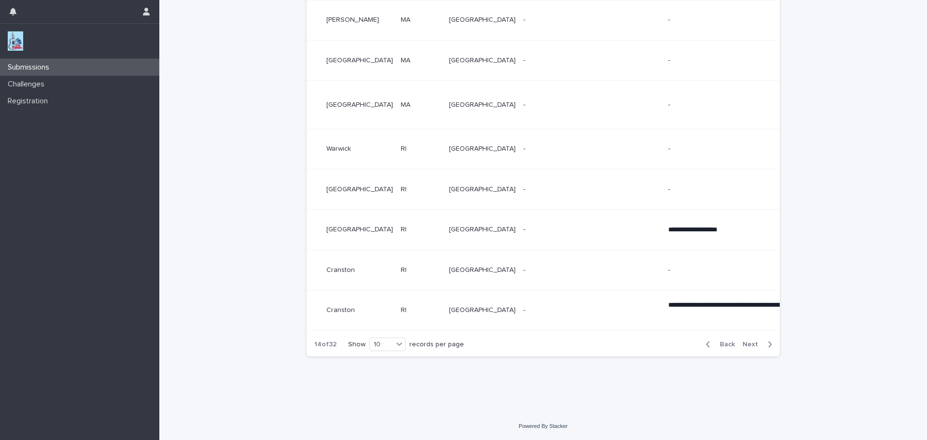
scroll to position [324, 0]
click at [721, 348] on span "Back" at bounding box center [724, 344] width 21 height 7
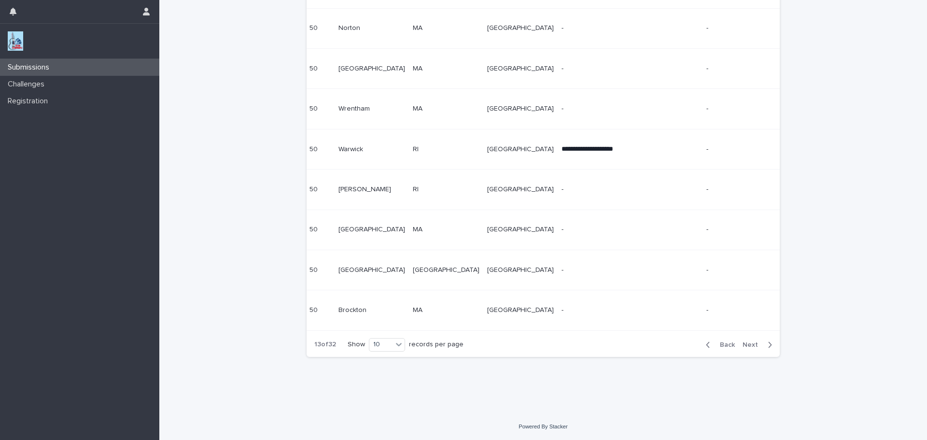
scroll to position [320, 0]
click at [721, 350] on div "Back Next" at bounding box center [739, 345] width 82 height 24
click at [723, 346] on span "Back" at bounding box center [724, 344] width 21 height 7
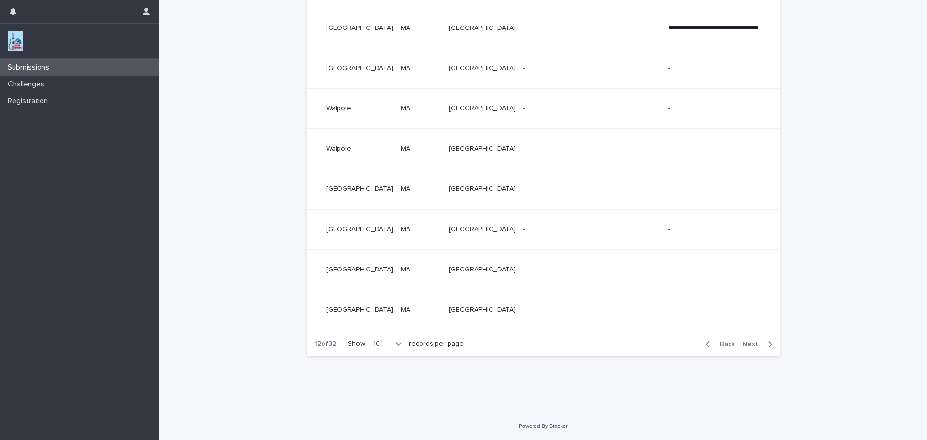
scroll to position [323, 0]
click at [723, 346] on span "Back" at bounding box center [724, 344] width 21 height 7
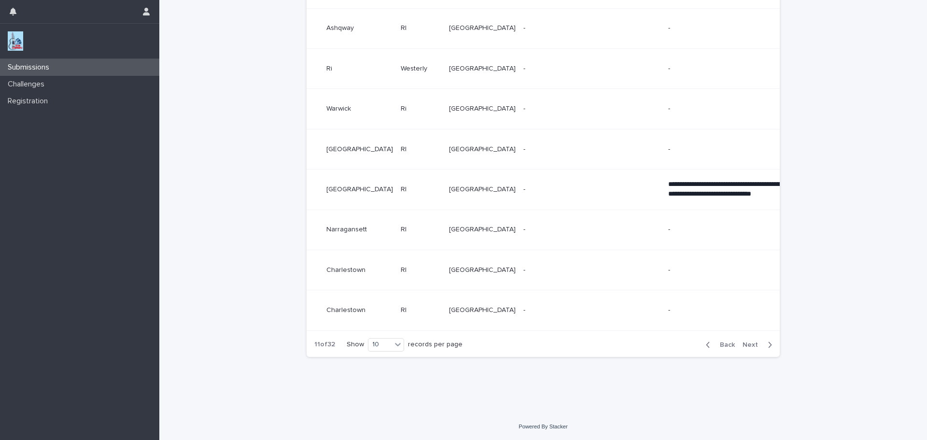
scroll to position [320, 0]
click at [722, 343] on span "Back" at bounding box center [724, 344] width 21 height 7
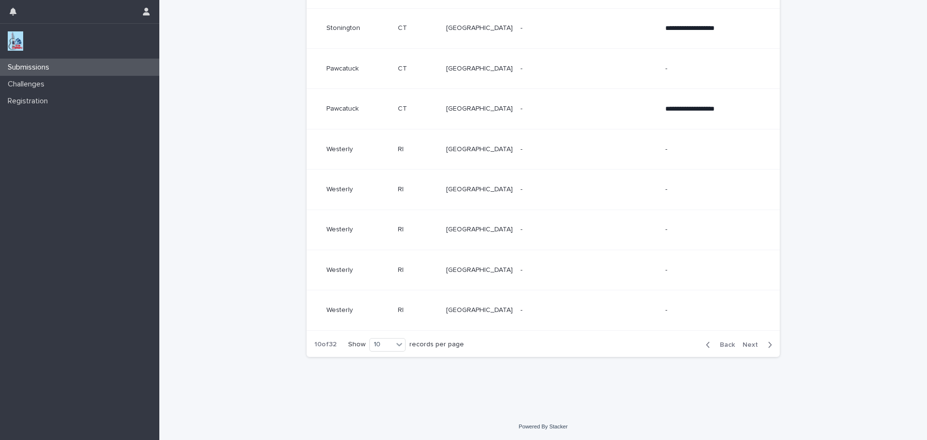
click at [721, 344] on span "Back" at bounding box center [724, 344] width 21 height 7
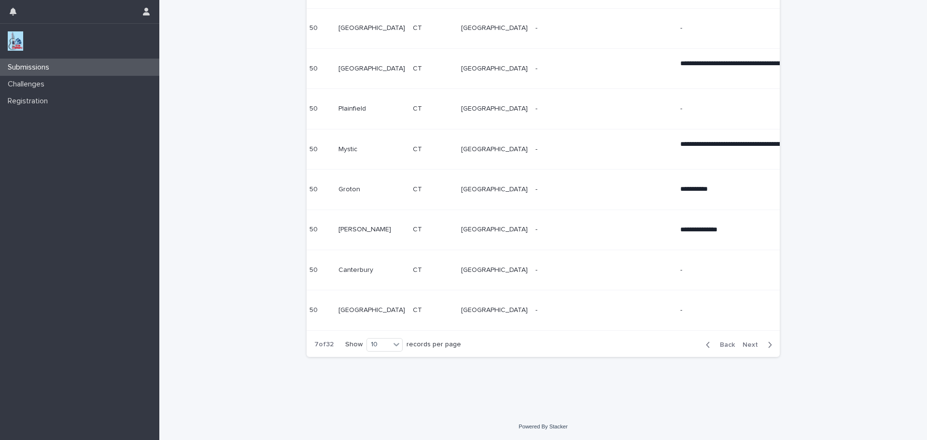
click at [726, 345] on span "Back" at bounding box center [724, 344] width 21 height 7
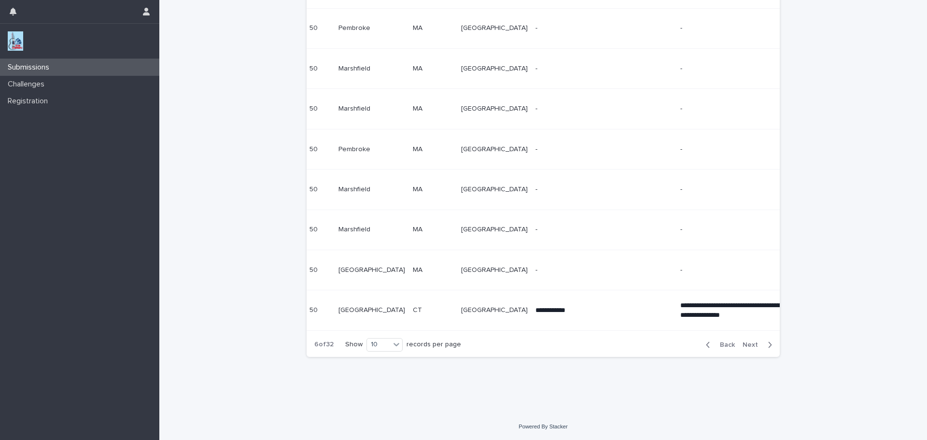
click at [726, 345] on span "Back" at bounding box center [724, 344] width 21 height 7
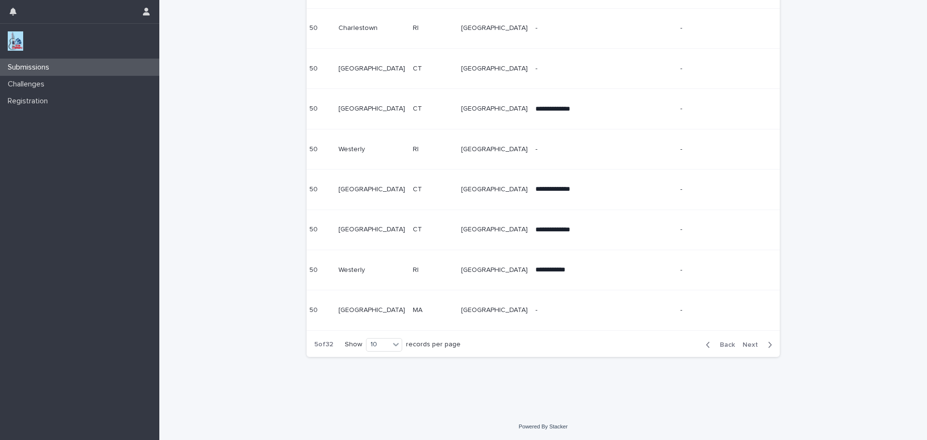
click at [726, 345] on span "Back" at bounding box center [724, 344] width 21 height 7
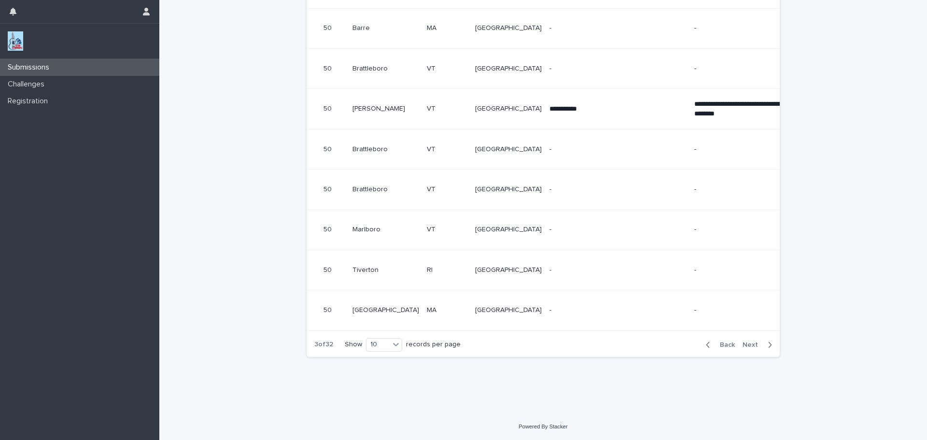
scroll to position [318, 0]
click at [726, 345] on span "Back" at bounding box center [724, 344] width 21 height 7
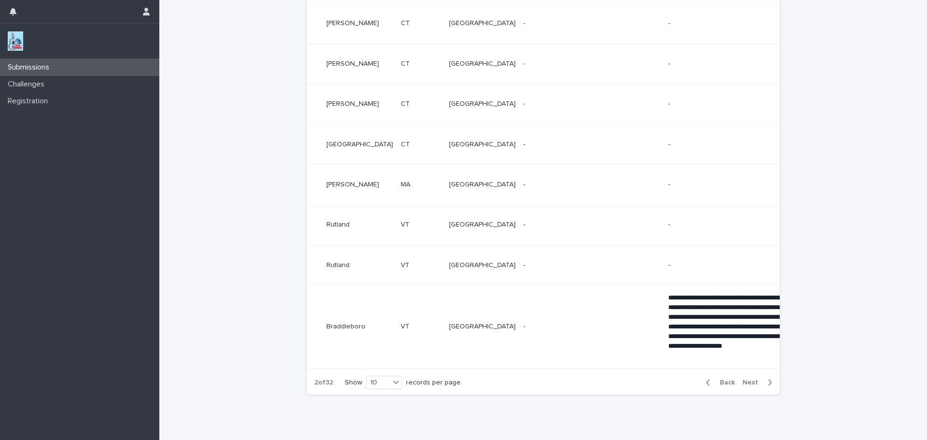
scroll to position [340, 0]
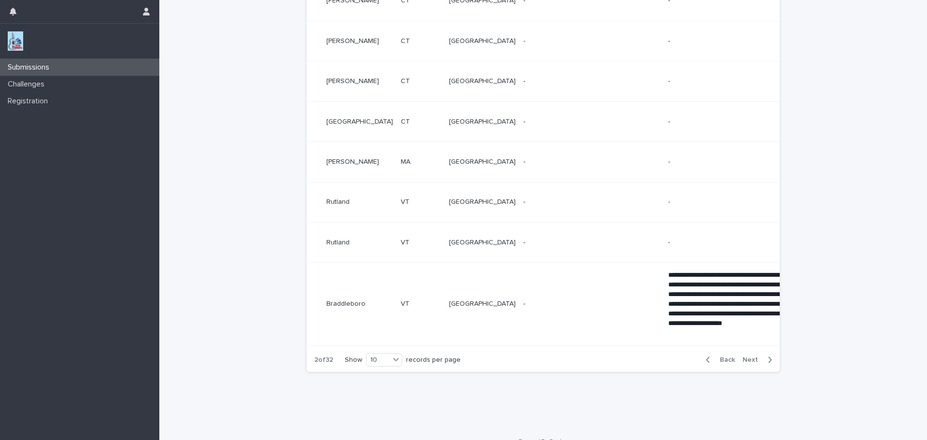
click at [726, 345] on td "**********" at bounding box center [736, 304] width 145 height 83
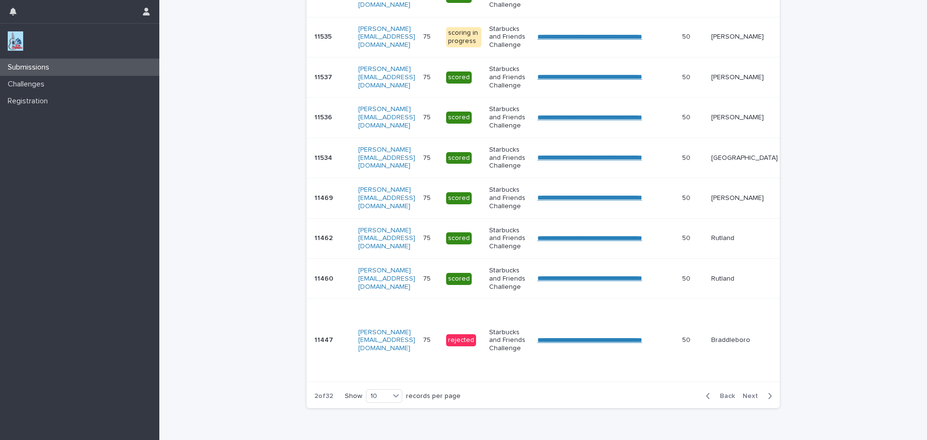
scroll to position [305, 0]
click at [768, 399] on icon "button" at bounding box center [770, 395] width 4 height 9
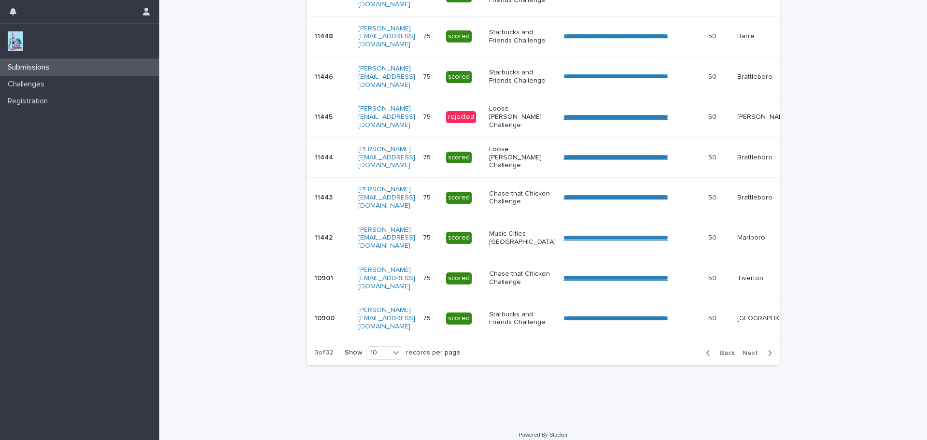
scroll to position [282, 0]
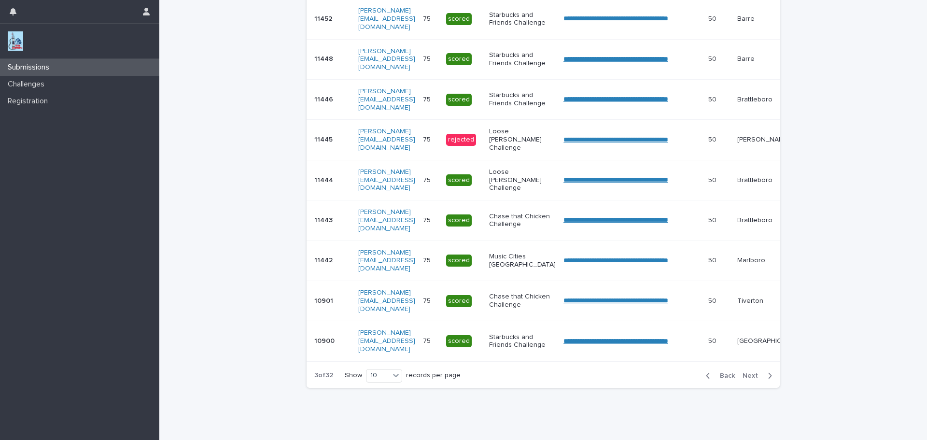
click at [768, 380] on icon "button" at bounding box center [770, 375] width 4 height 9
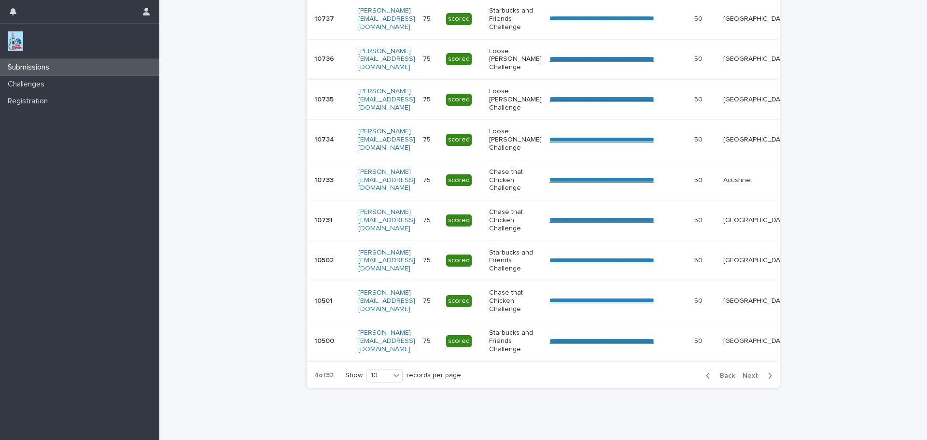
scroll to position [283, 0]
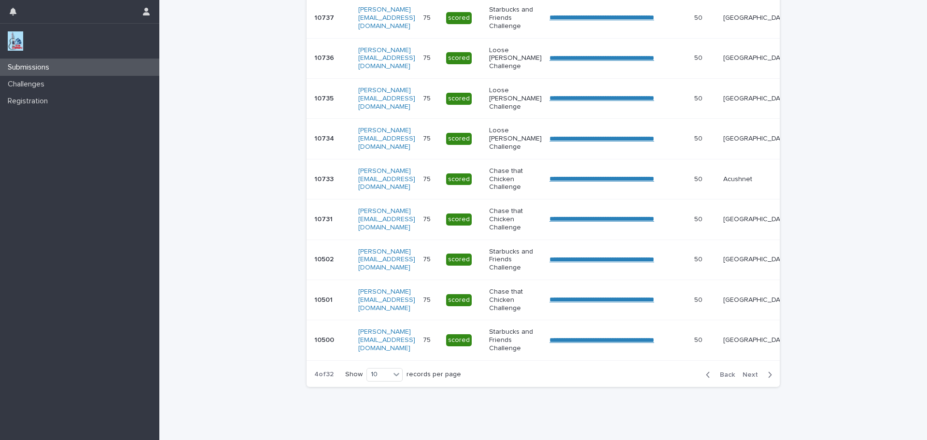
click at [703, 379] on button "Back" at bounding box center [718, 374] width 41 height 9
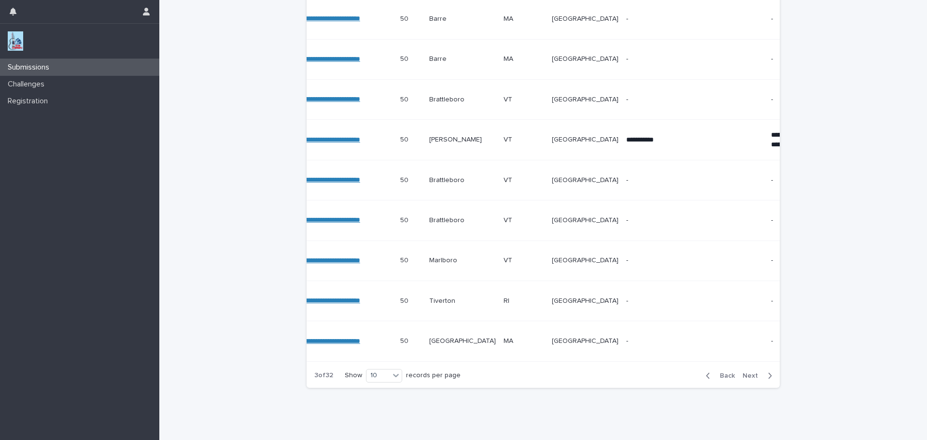
scroll to position [0, 393]
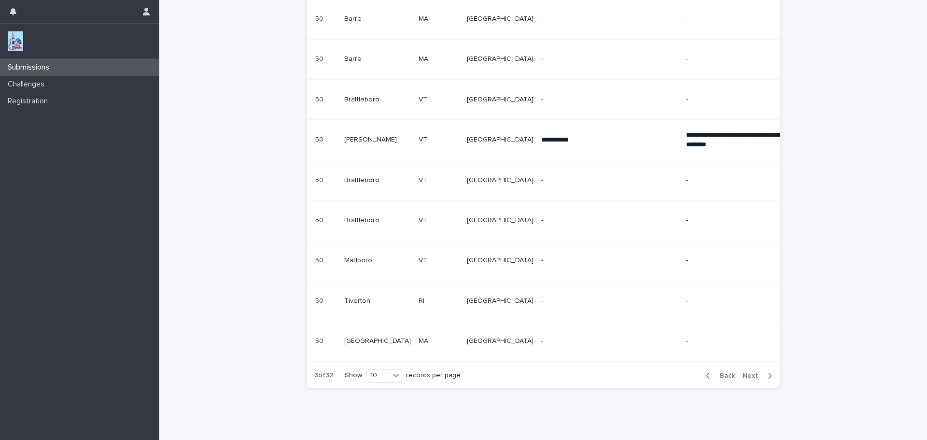
click at [719, 377] on span "Back" at bounding box center [724, 375] width 21 height 7
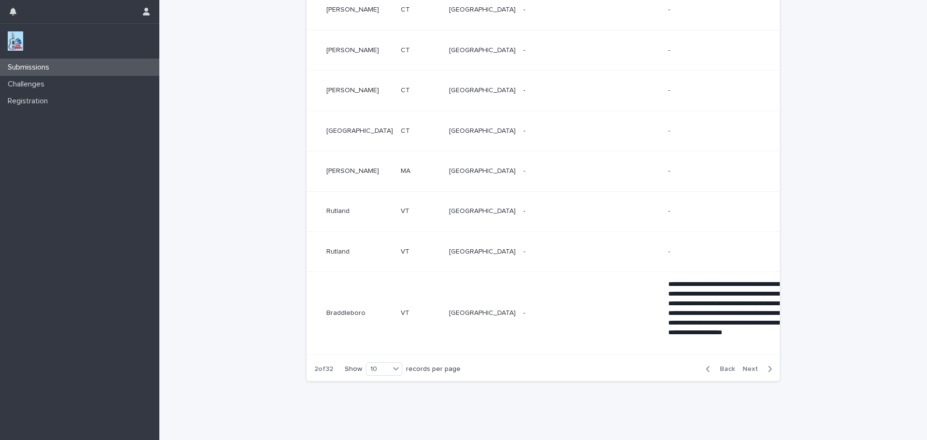
scroll to position [337, 0]
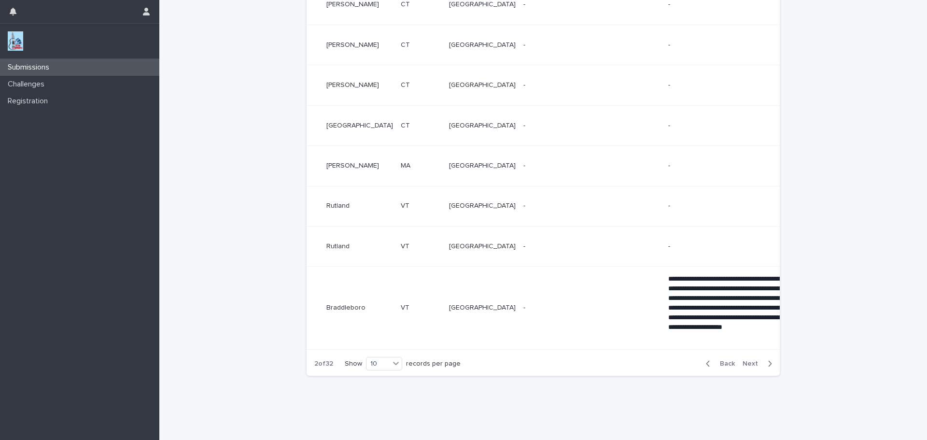
click at [718, 367] on span "Back" at bounding box center [724, 363] width 21 height 7
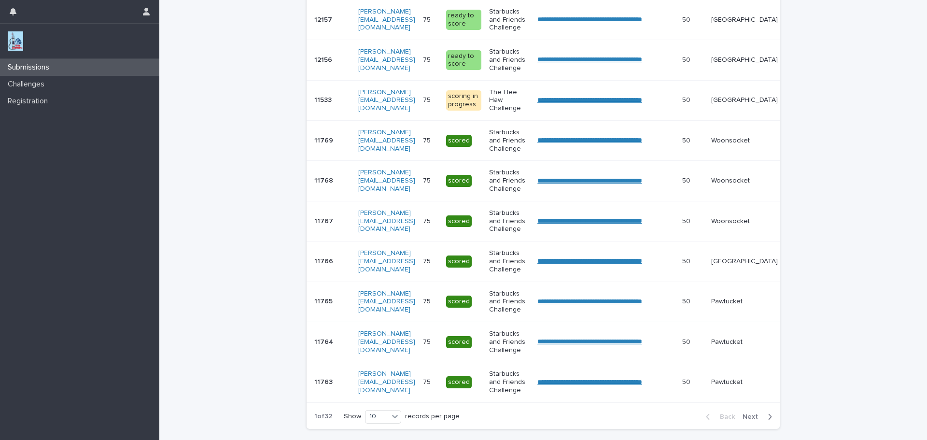
scroll to position [221, 0]
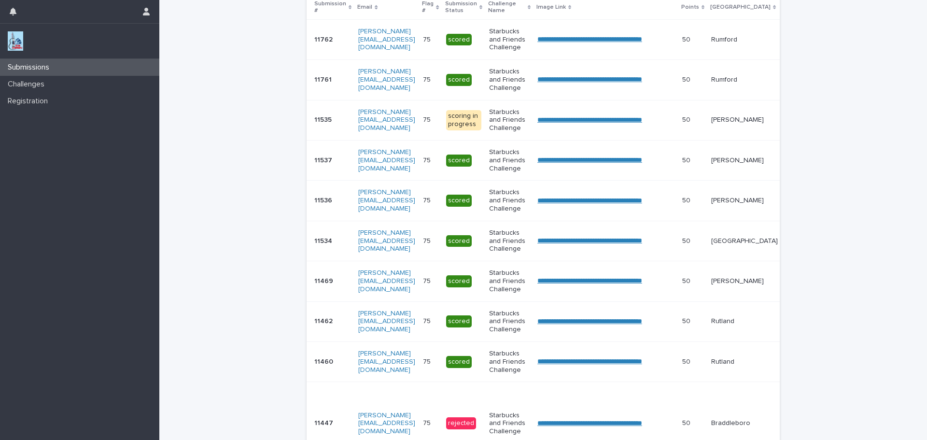
scroll to position [243, 0]
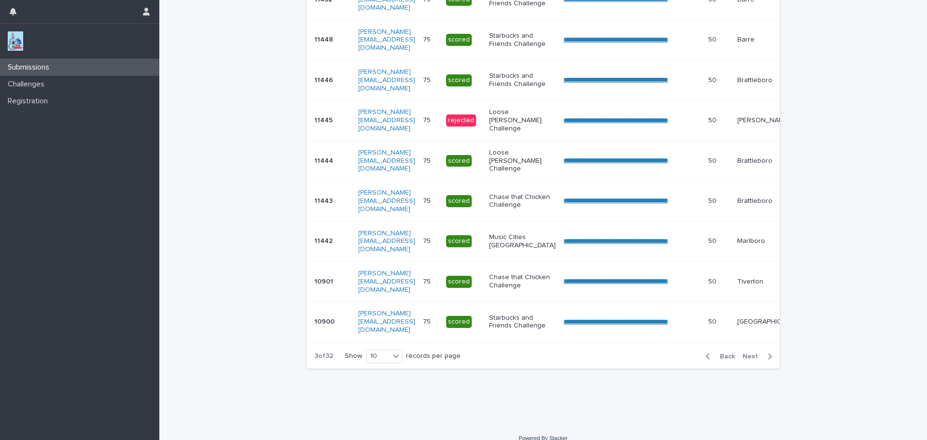
scroll to position [303, 0]
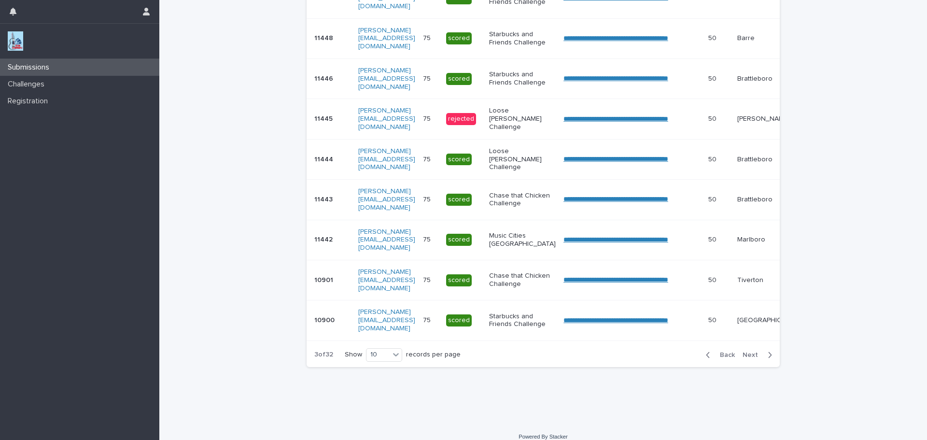
click at [725, 357] on span "Back" at bounding box center [724, 355] width 21 height 7
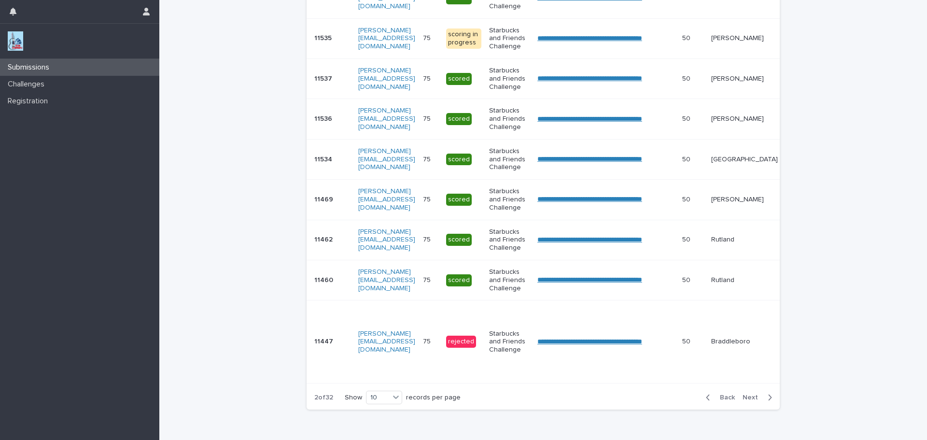
scroll to position [325, 0]
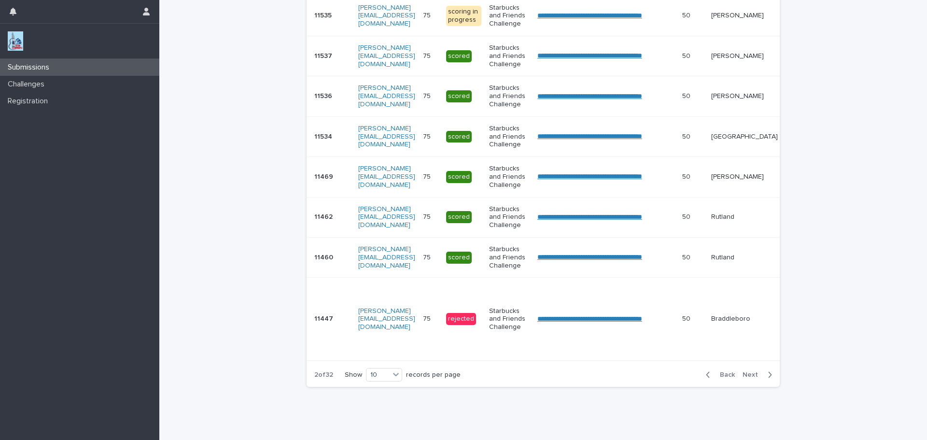
click at [707, 357] on td "50 50" at bounding box center [692, 319] width 29 height 83
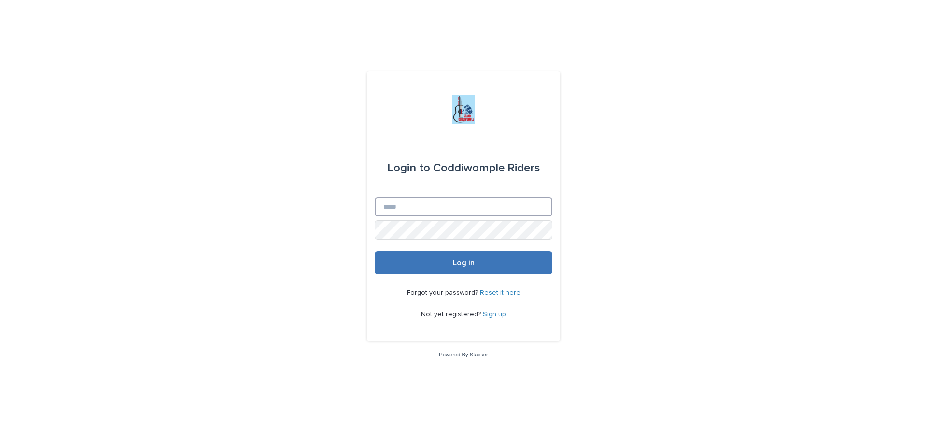
type input "**********"
click at [454, 262] on span "Log in" at bounding box center [464, 263] width 22 height 8
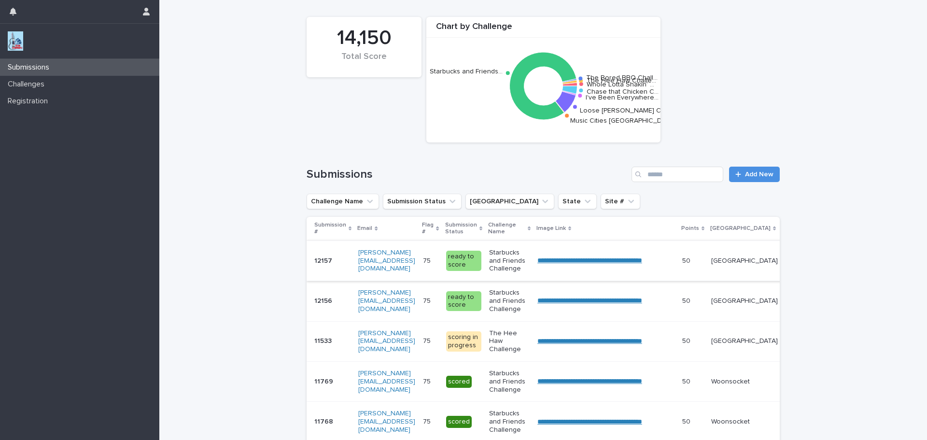
click at [642, 261] on link "**********" at bounding box center [589, 260] width 105 height 7
click at [753, 171] on span "Add New" at bounding box center [759, 174] width 28 height 7
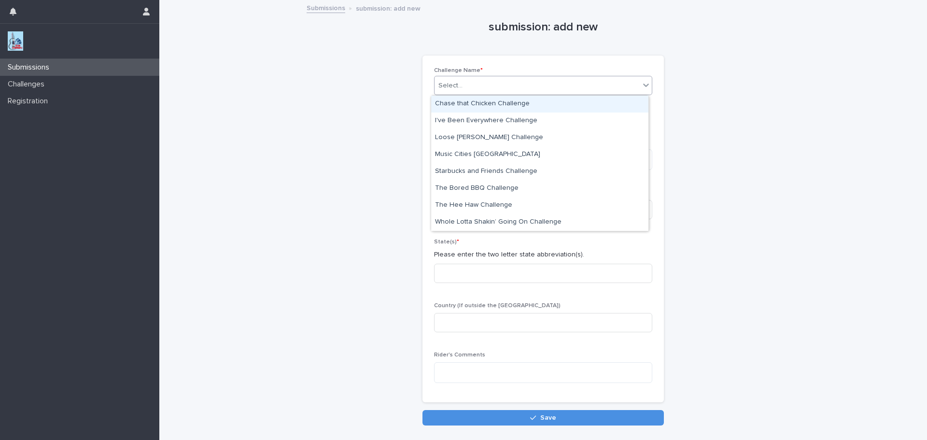
click at [482, 78] on div "Select..." at bounding box center [537, 86] width 205 height 16
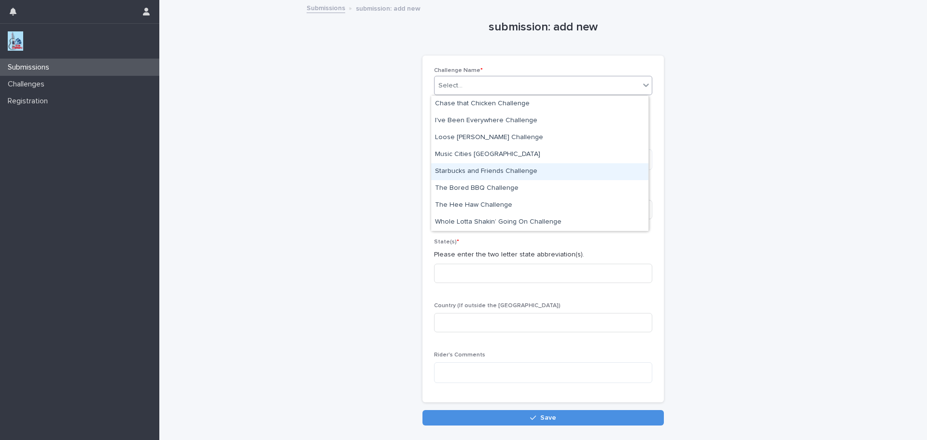
click at [456, 166] on div "Starbucks and Friends Challenge" at bounding box center [539, 171] width 217 height 17
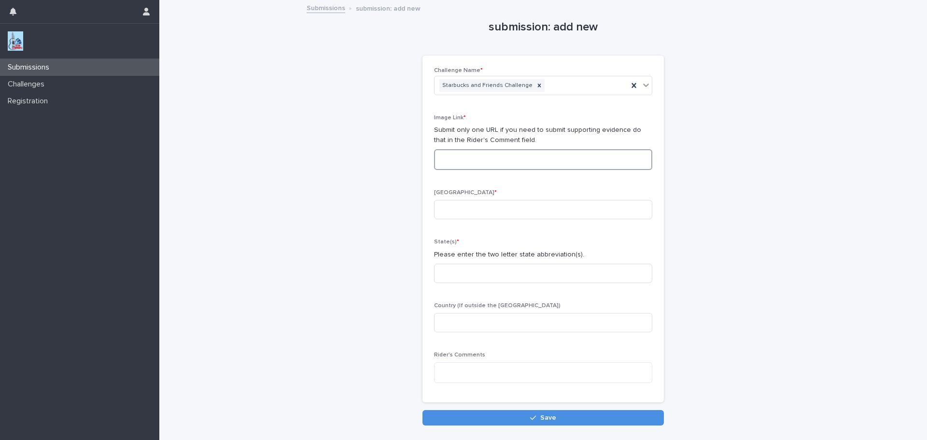
click at [464, 162] on textarea at bounding box center [543, 159] width 218 height 21
paste textarea "**********"
type textarea "**********"
click at [447, 210] on input at bounding box center [543, 209] width 218 height 19
type input "**********"
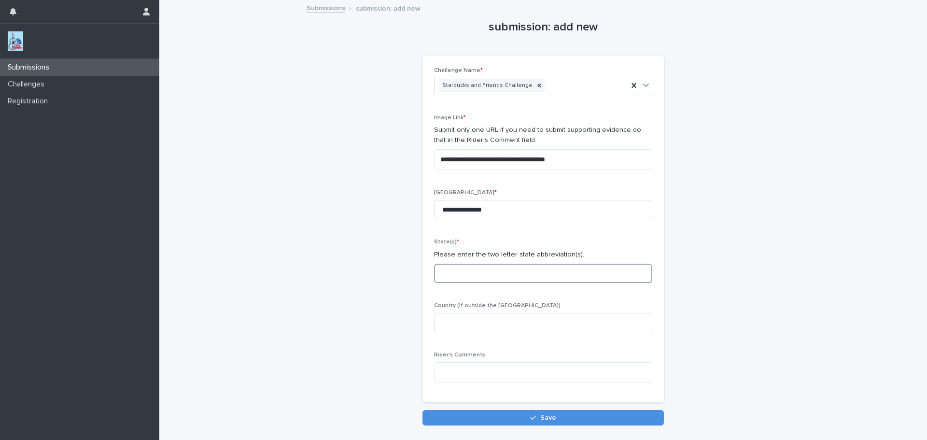
click at [454, 271] on input at bounding box center [543, 273] width 218 height 19
type input "**"
type input "**********"
click at [521, 416] on button "Save" at bounding box center [542, 417] width 241 height 15
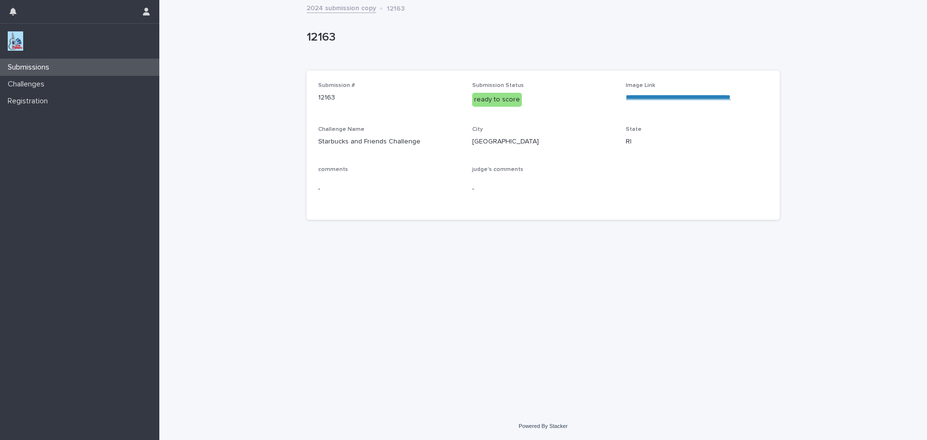
click at [719, 99] on link "**********" at bounding box center [678, 97] width 105 height 7
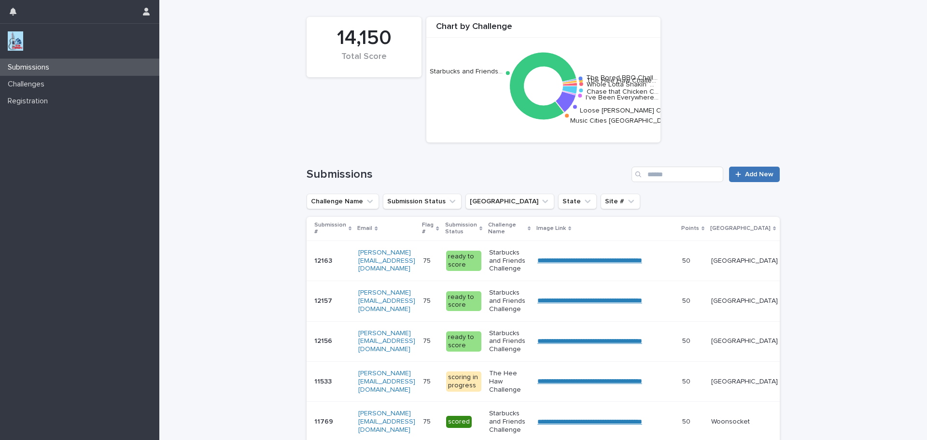
click at [752, 175] on span "Add New" at bounding box center [759, 174] width 28 height 7
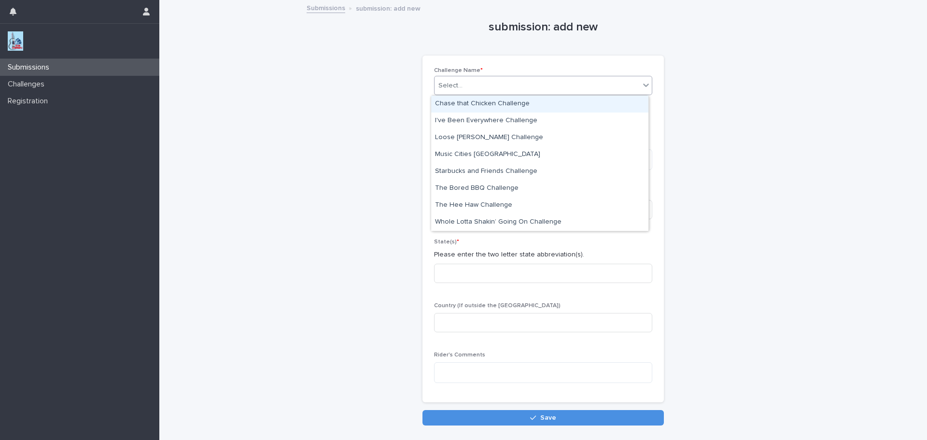
click at [456, 85] on div "Select..." at bounding box center [450, 86] width 24 height 10
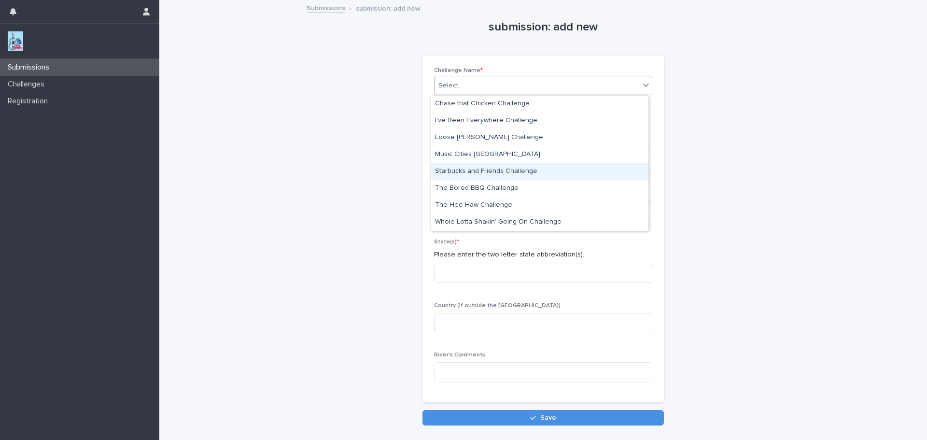
click at [455, 170] on div "Starbucks and Friends Challenge" at bounding box center [539, 171] width 217 height 17
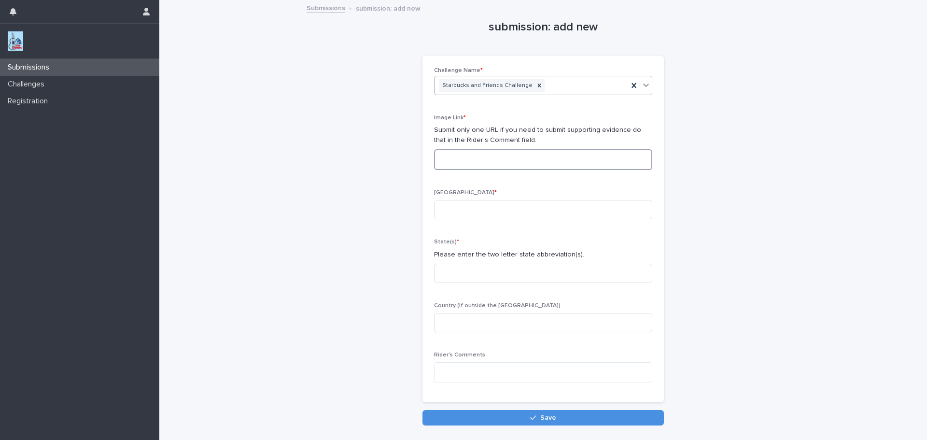
click at [439, 159] on textarea at bounding box center [543, 159] width 218 height 21
paste textarea "**********"
type textarea "**********"
click at [456, 209] on input at bounding box center [543, 209] width 218 height 19
type input "**********"
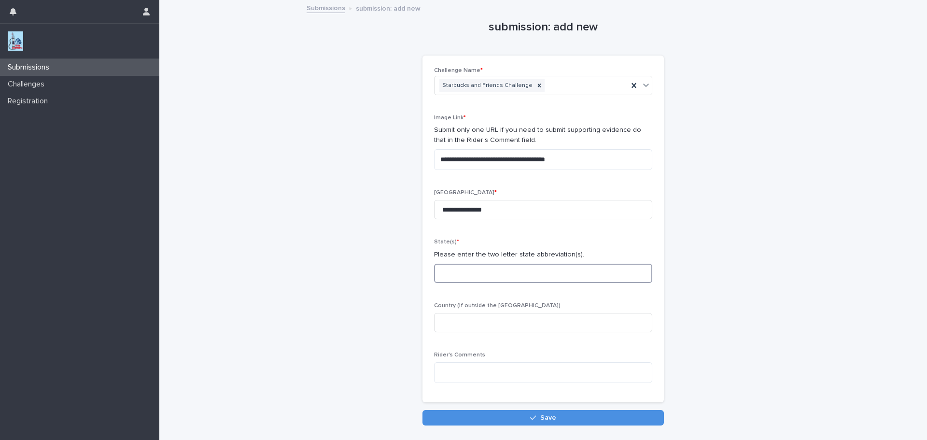
click at [479, 275] on input at bounding box center [543, 273] width 218 height 19
type input "**"
click at [445, 321] on input "**" at bounding box center [543, 322] width 218 height 19
type input "*"
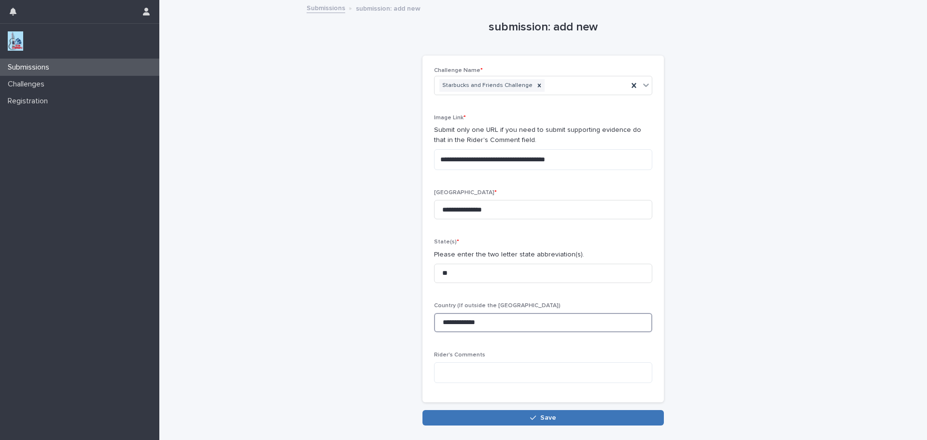
type input "**********"
click at [606, 415] on button "Save" at bounding box center [542, 417] width 241 height 15
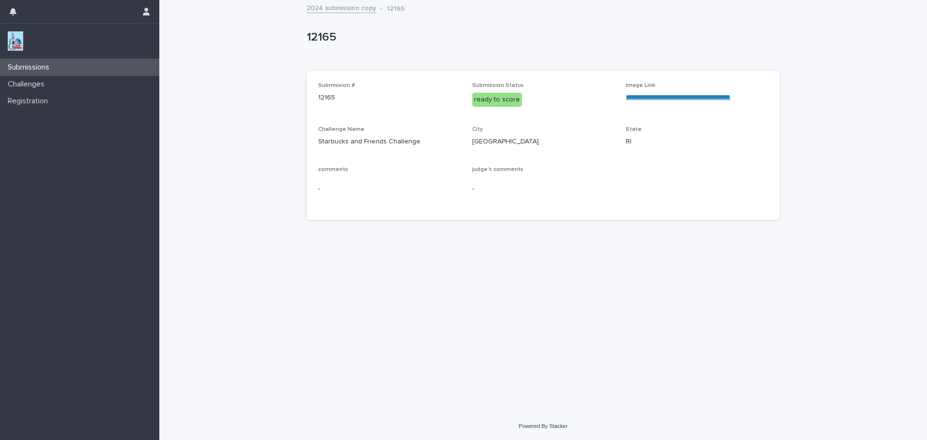
click at [677, 99] on link "**********" at bounding box center [678, 97] width 105 height 7
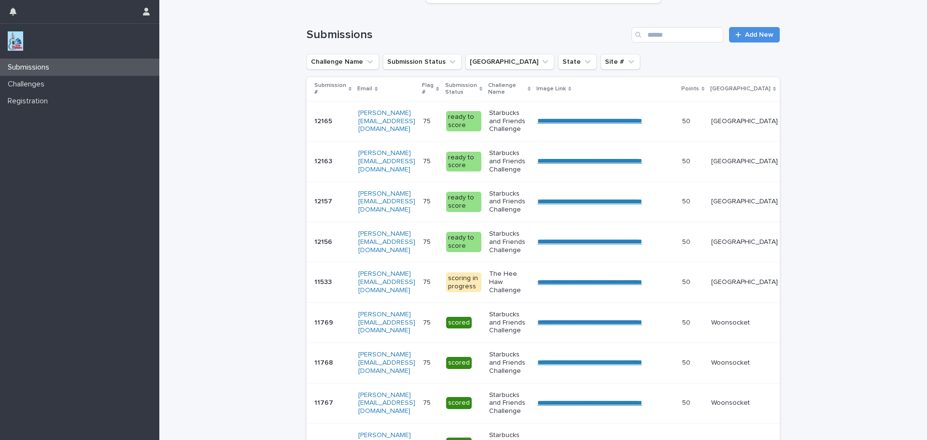
scroll to position [140, 0]
